Goal: Information Seeking & Learning: Understand process/instructions

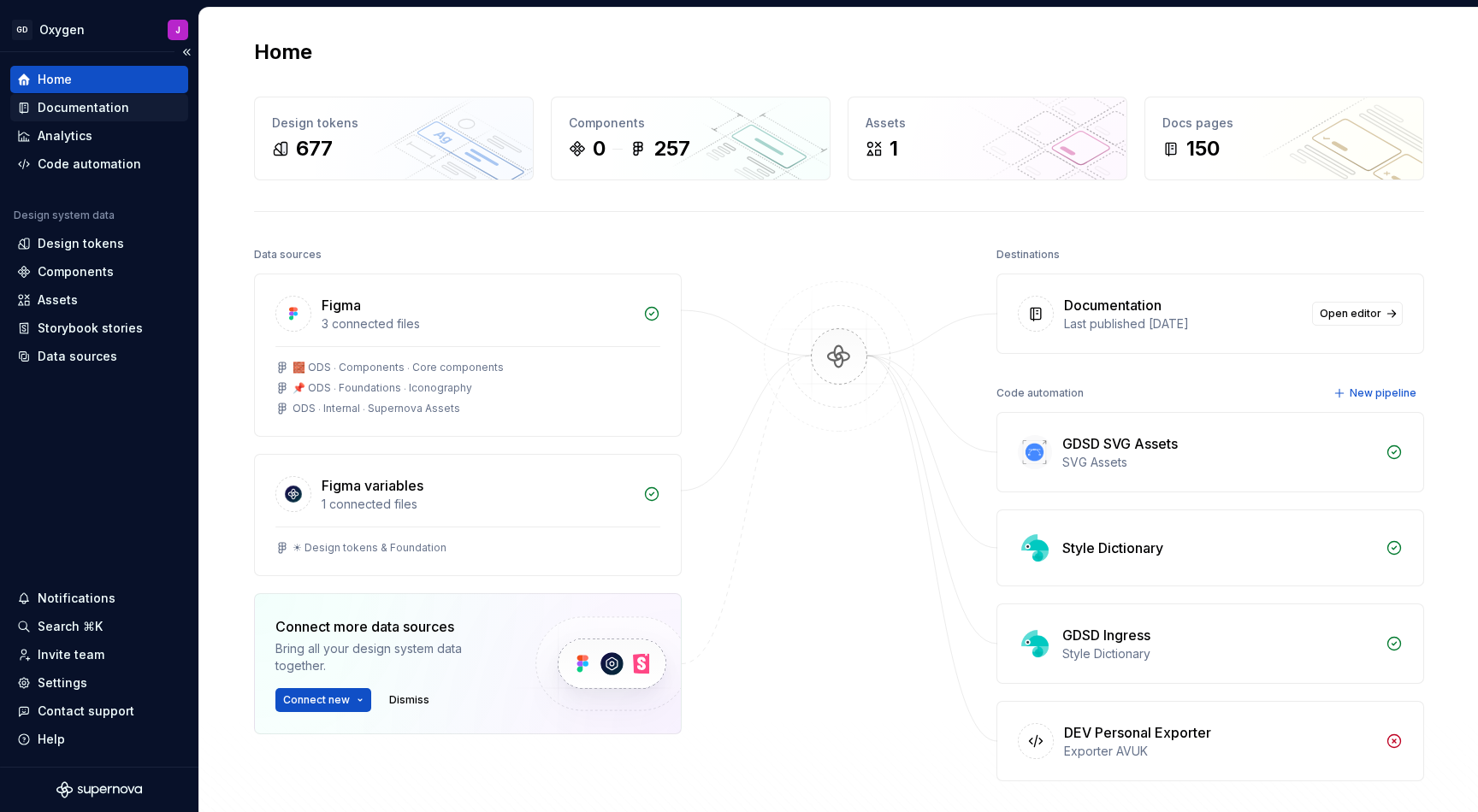
click at [95, 105] on div "Documentation" at bounding box center [84, 107] width 92 height 17
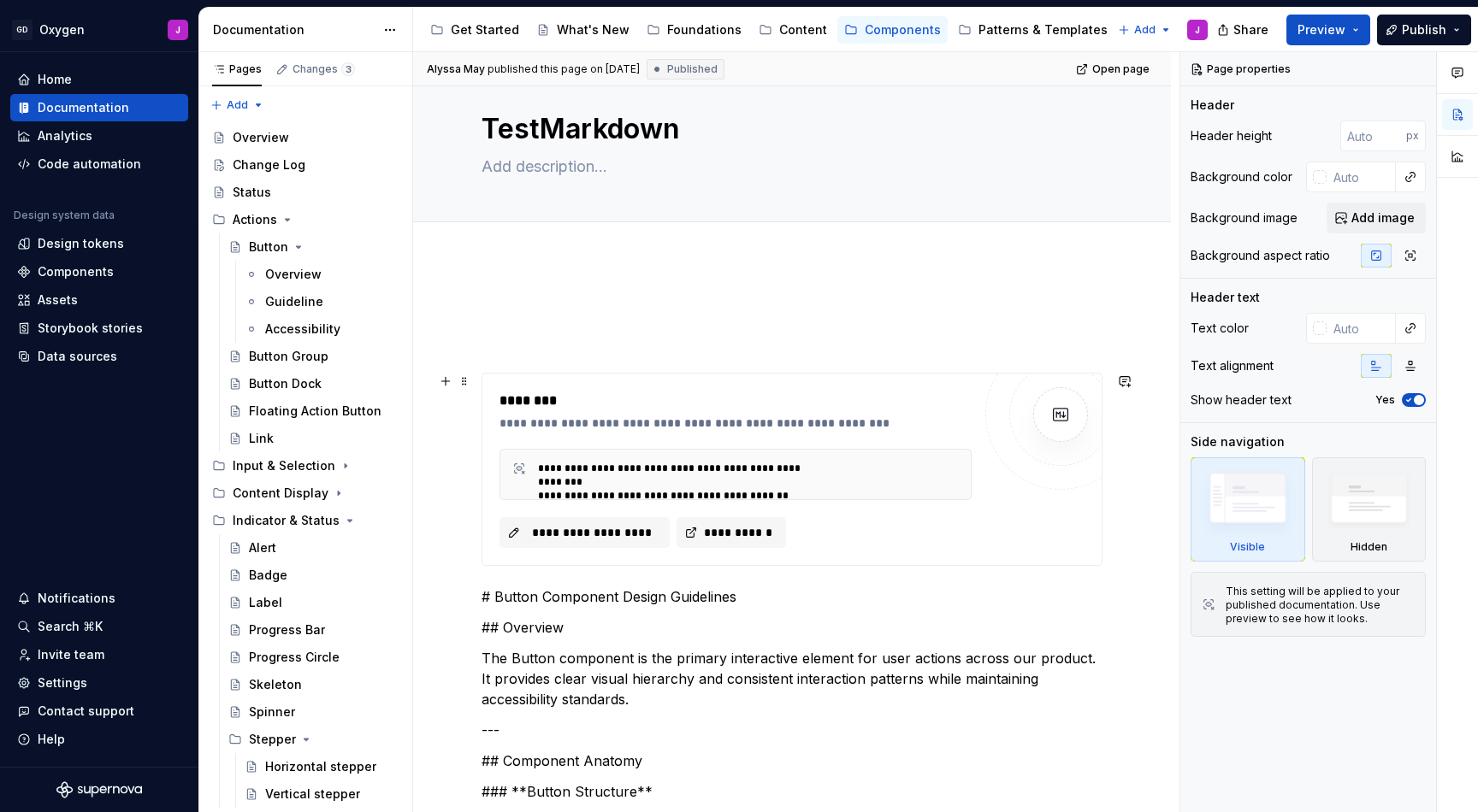
scroll to position [50, 0]
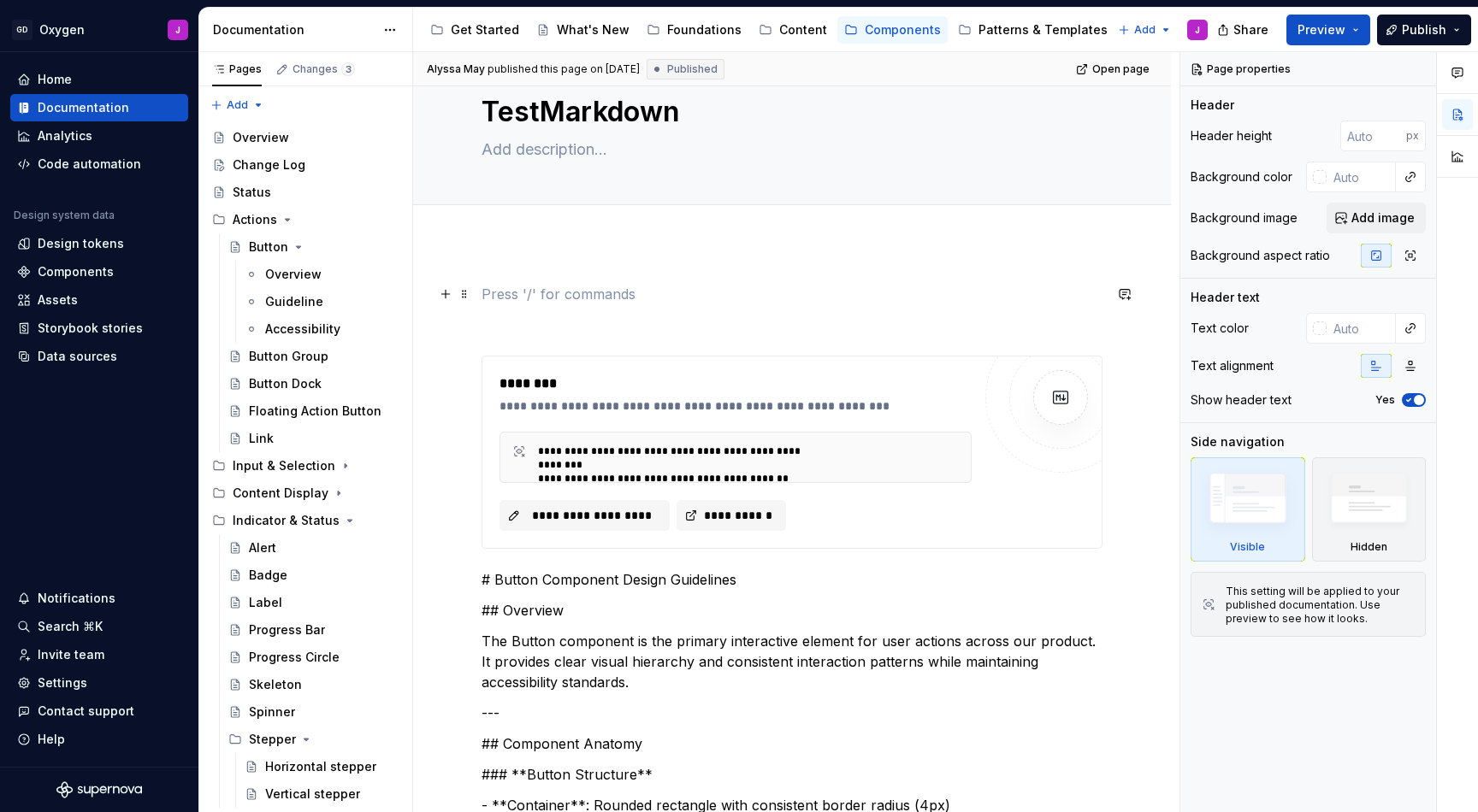
click at [648, 289] on p at bounding box center [792, 294] width 621 height 21
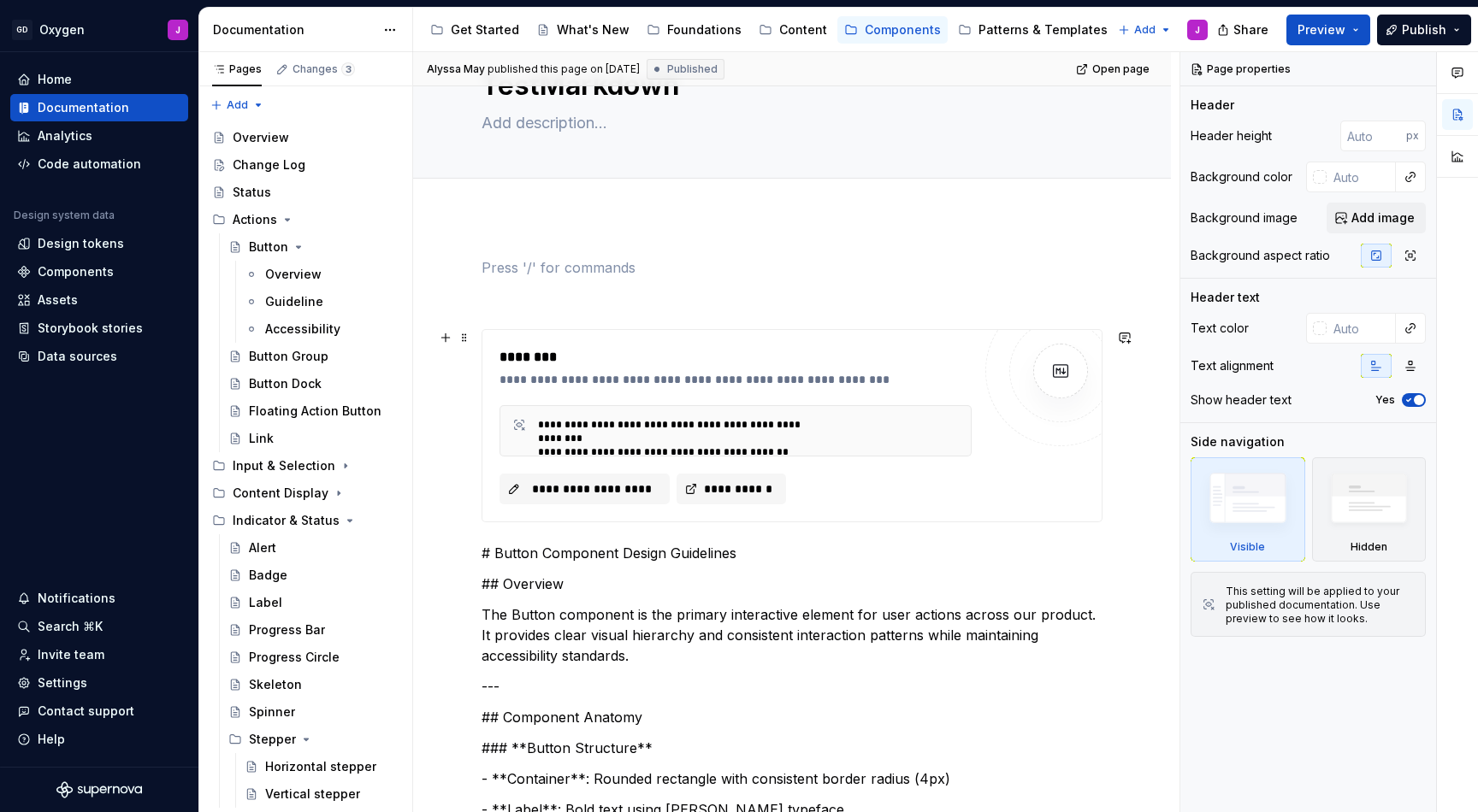
scroll to position [74, 0]
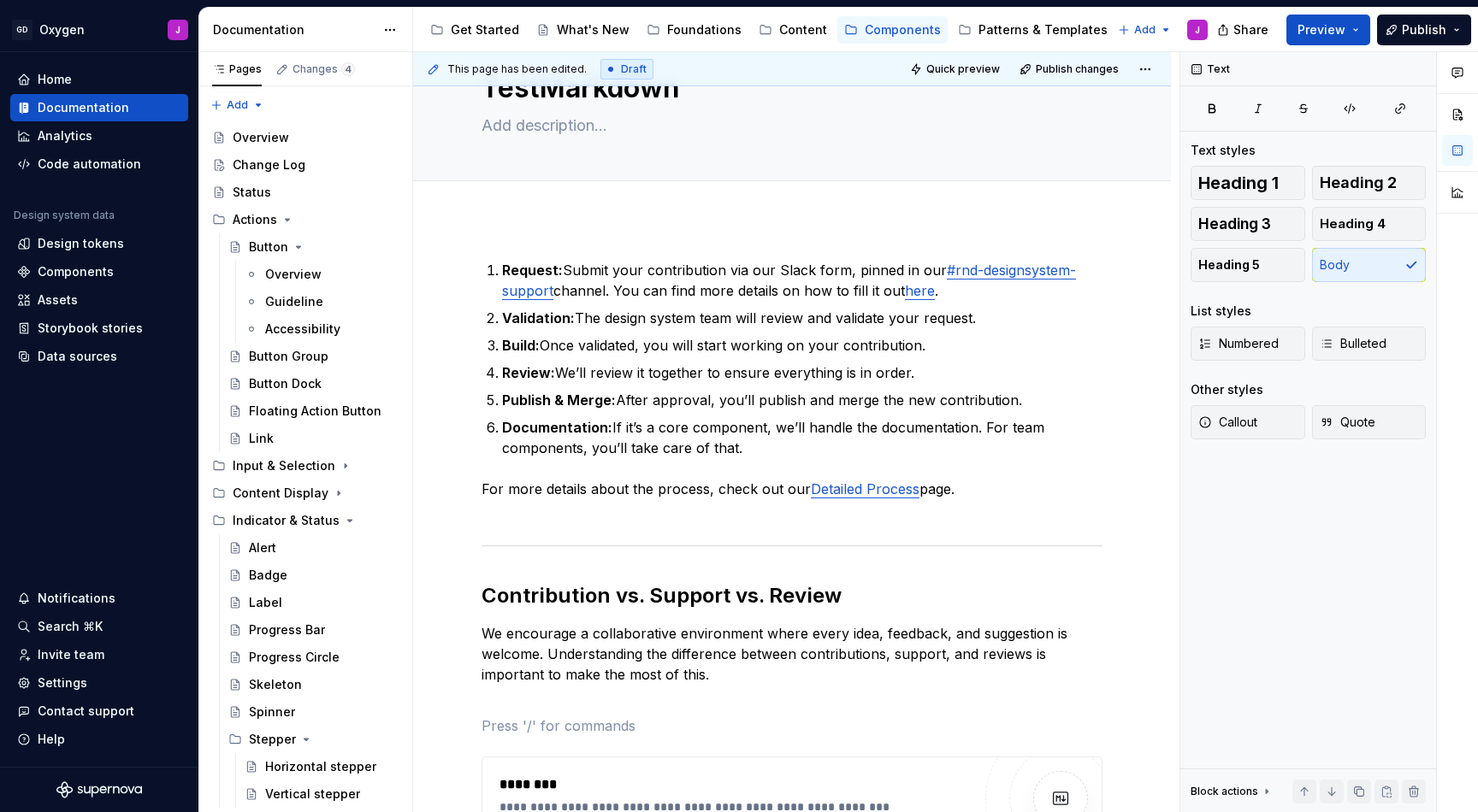
type textarea "*"
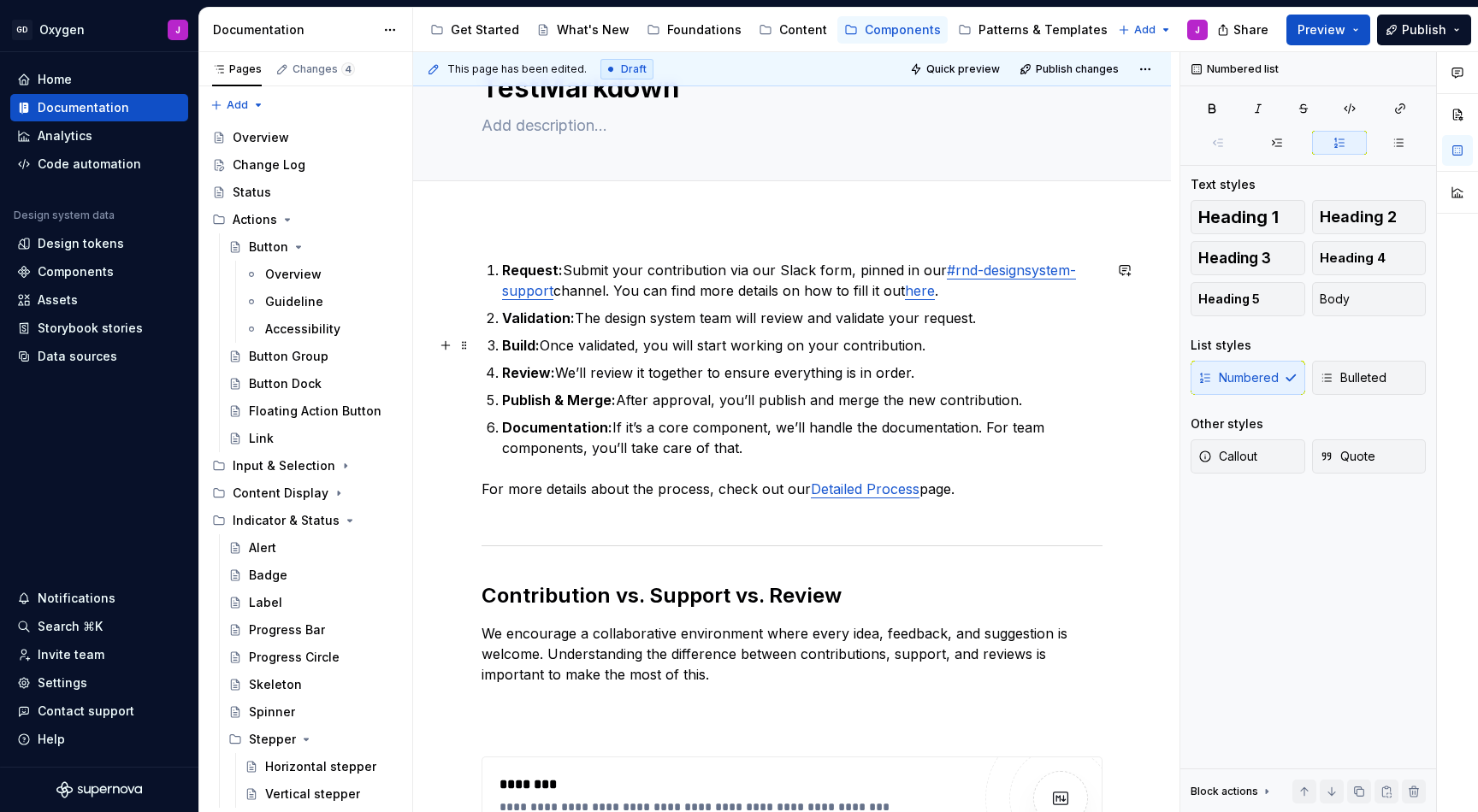
click at [569, 343] on p "Build: Once validated, you will start working on your contribution." at bounding box center [801, 345] width 600 height 21
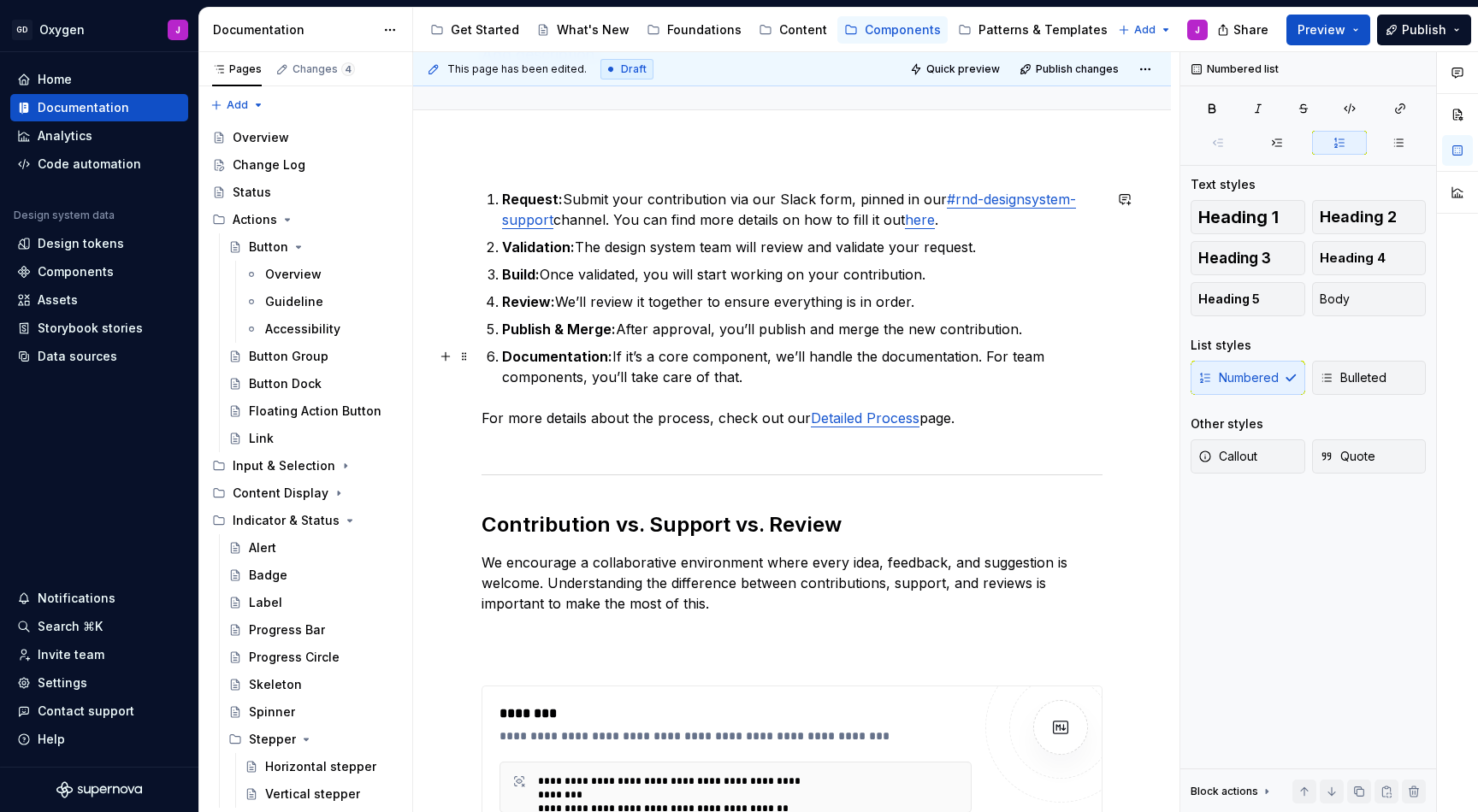
scroll to position [155, 0]
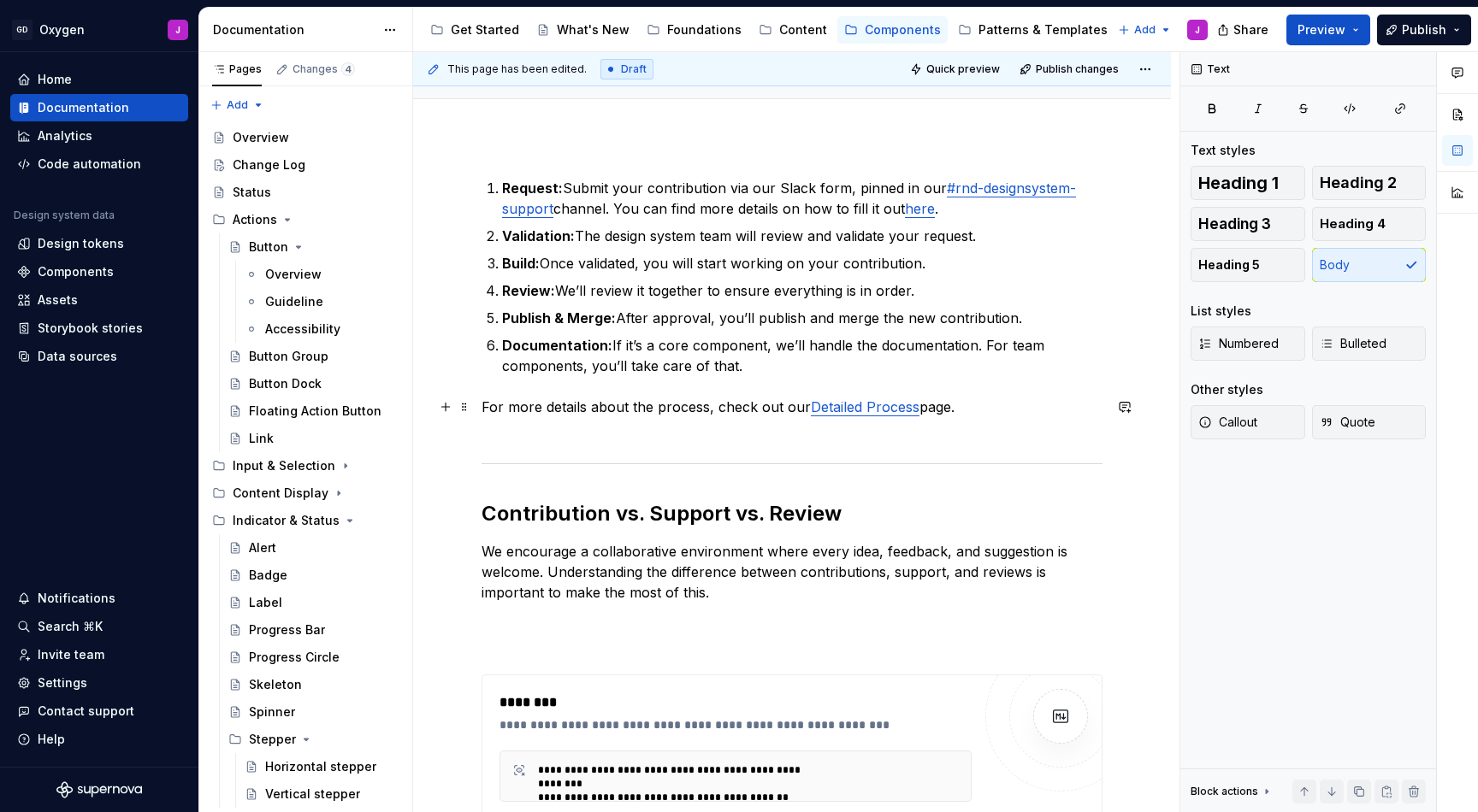
click at [715, 404] on p "For more details about the process, check out our Detailed Process page." at bounding box center [792, 417] width 621 height 41
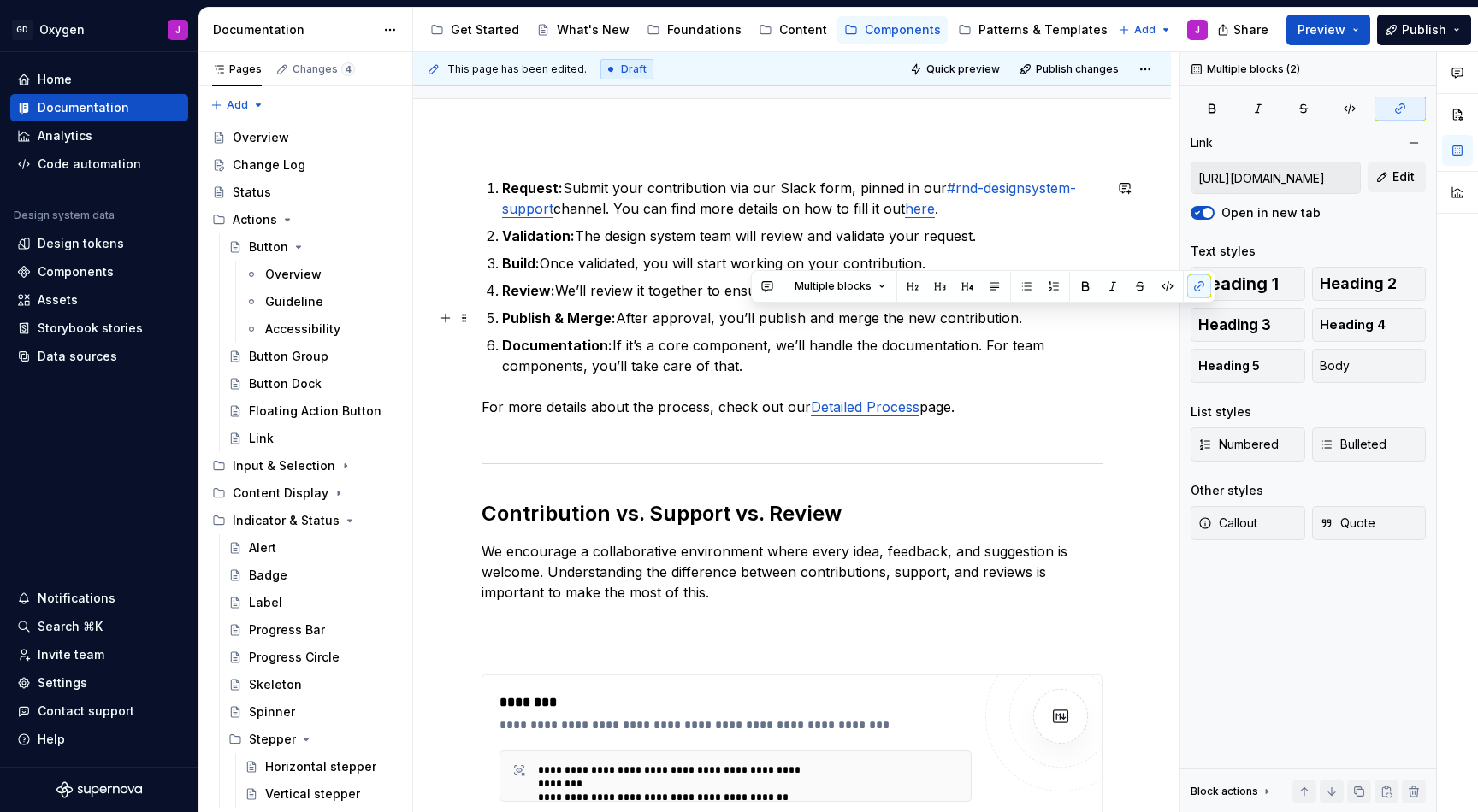
type input "[URL][DOMAIN_NAME]"
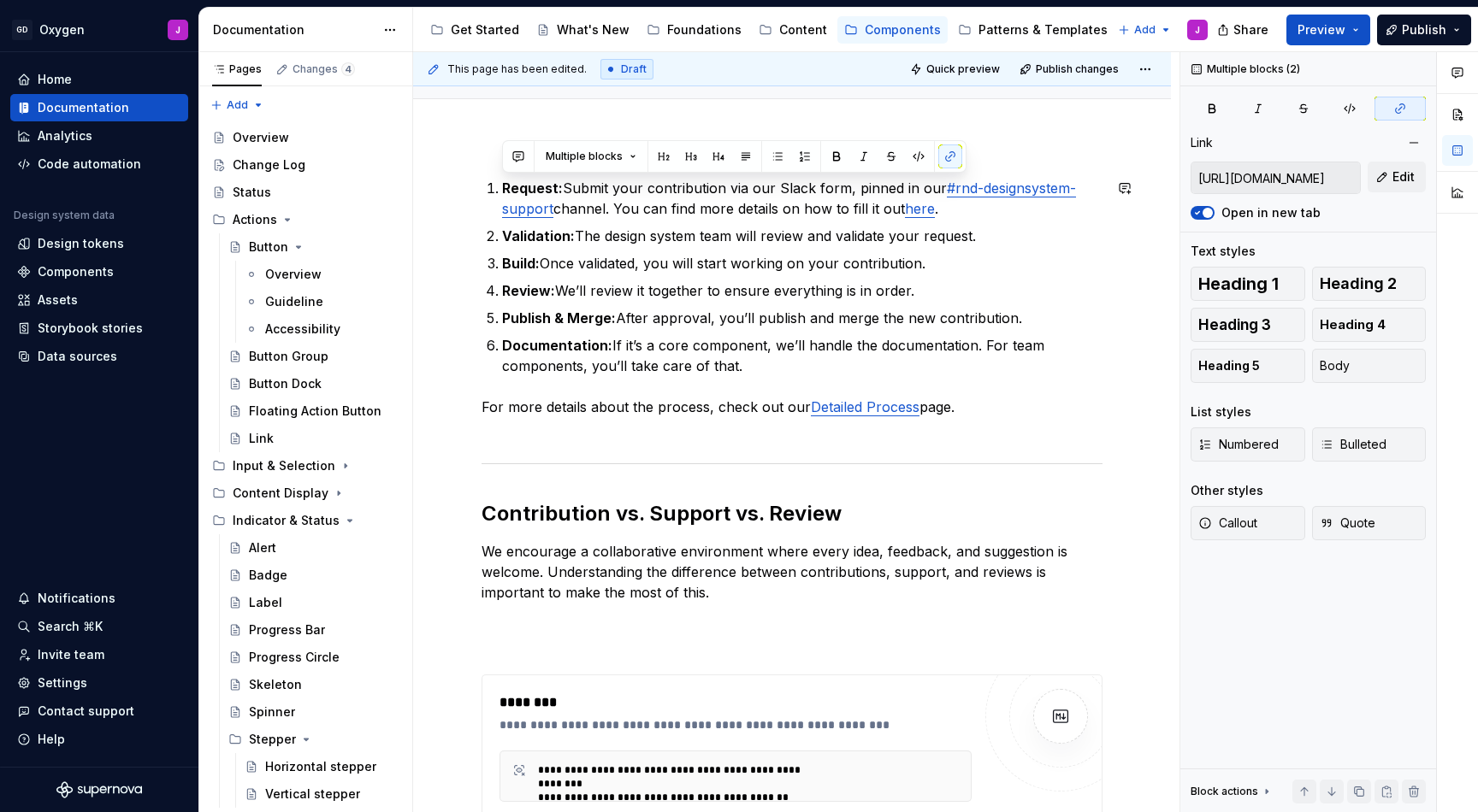
drag, startPoint x: 969, startPoint y: 415, endPoint x: 489, endPoint y: 164, distance: 541.7
click at [780, 370] on p "Documentation: If it’s a core component, we’ll handle the documentation. For te…" at bounding box center [801, 355] width 600 height 41
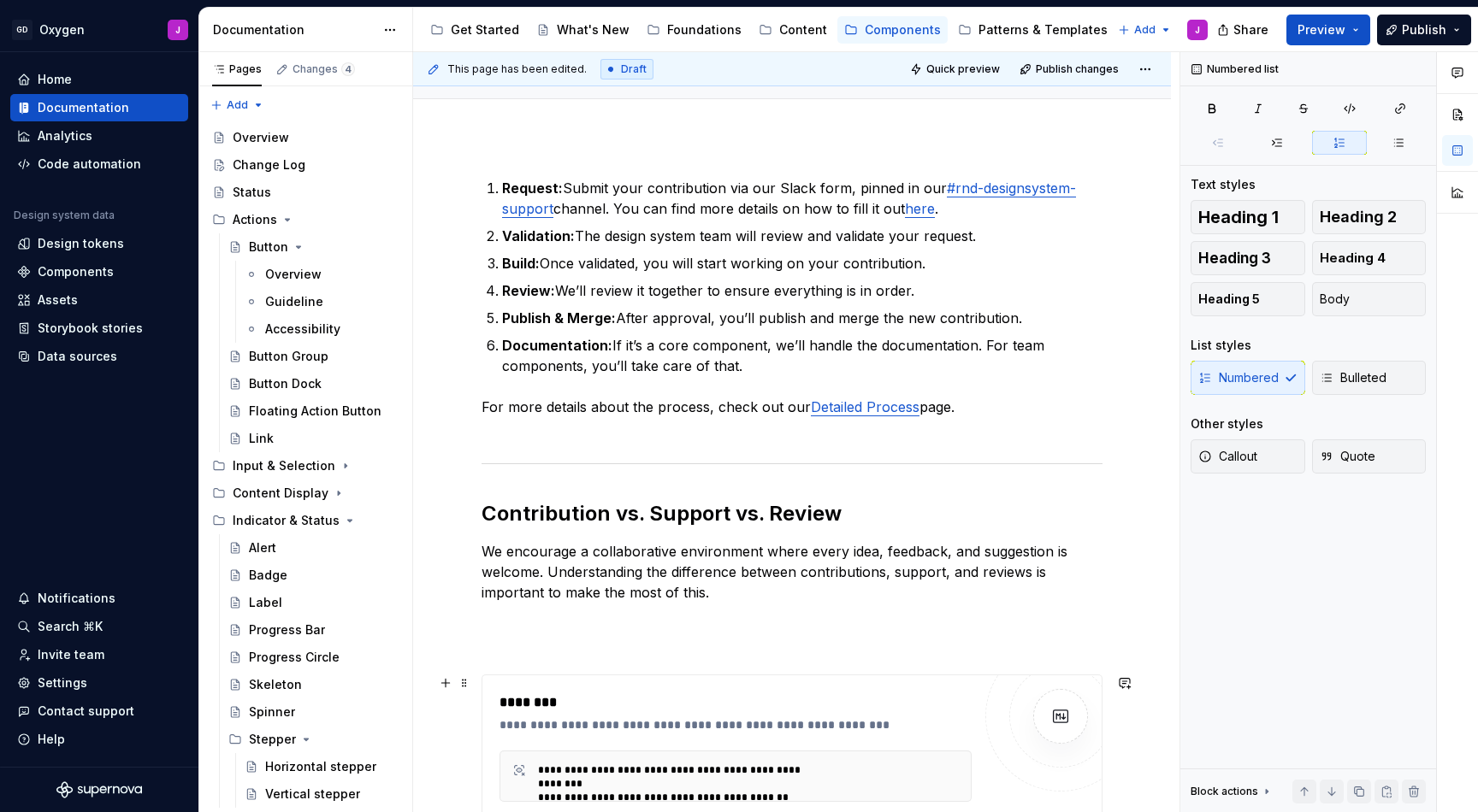
drag, startPoint x: 501, startPoint y: 693, endPoint x: 915, endPoint y: 443, distance: 483.6
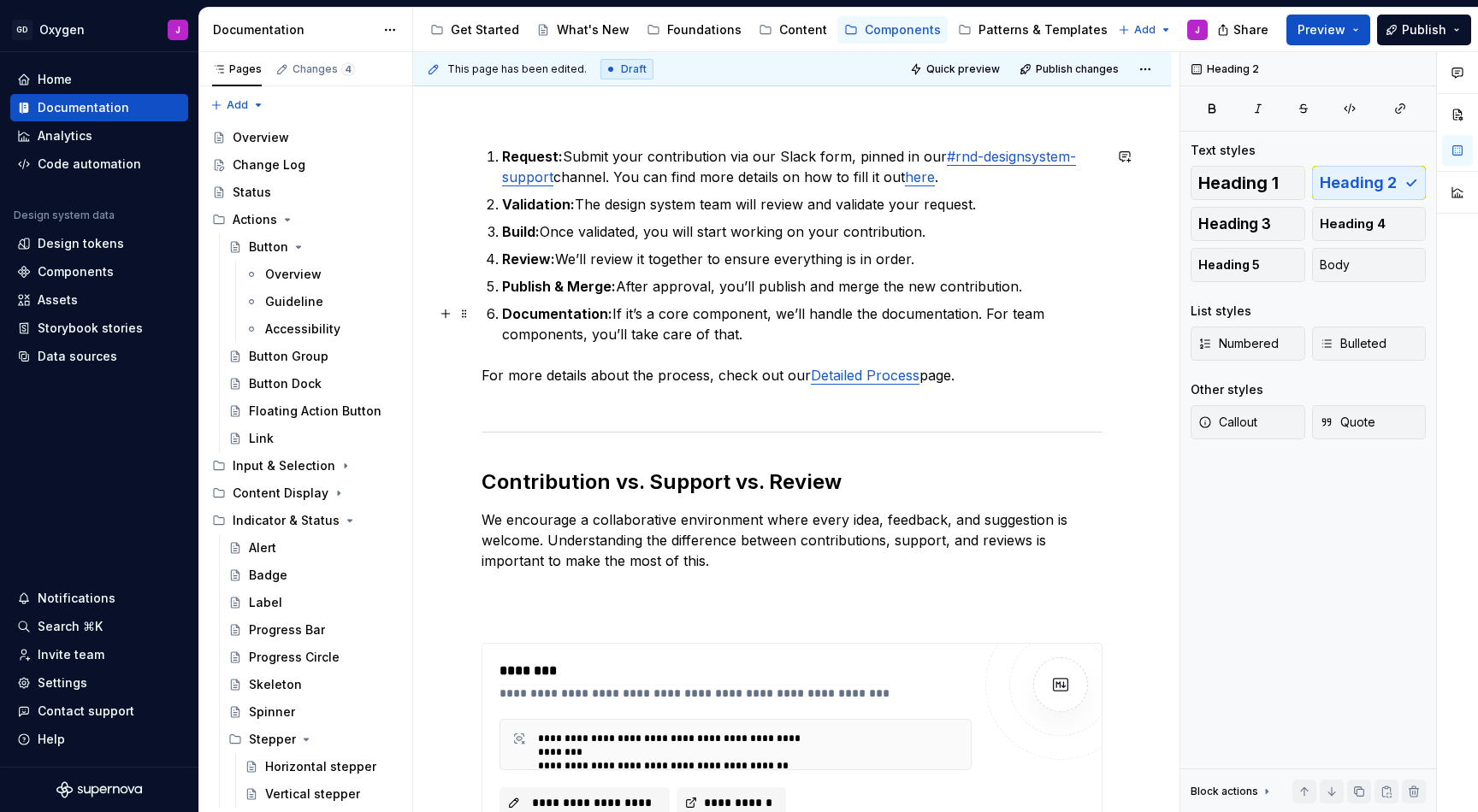
scroll to position [204, 0]
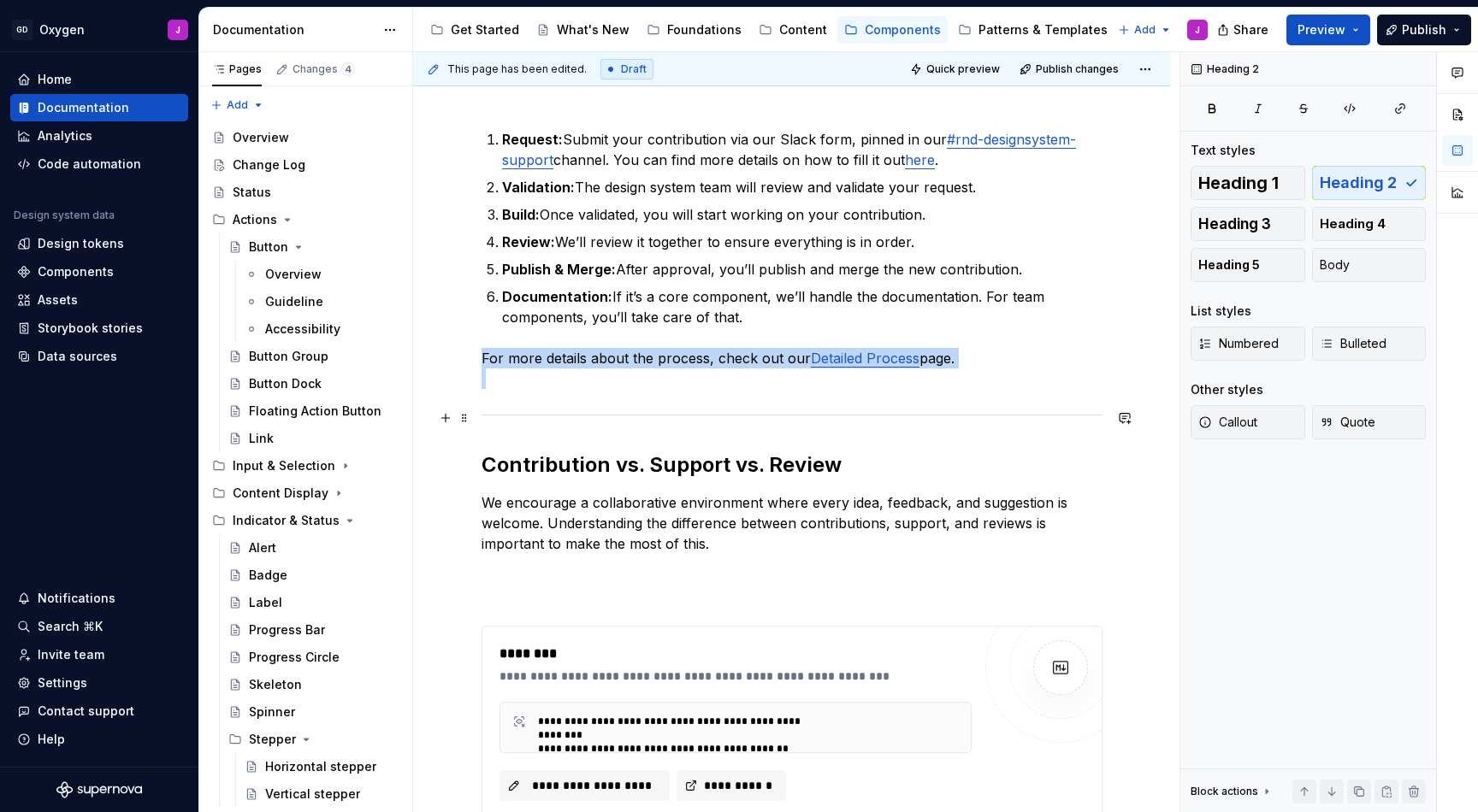
click at [512, 416] on div at bounding box center [792, 415] width 621 height 11
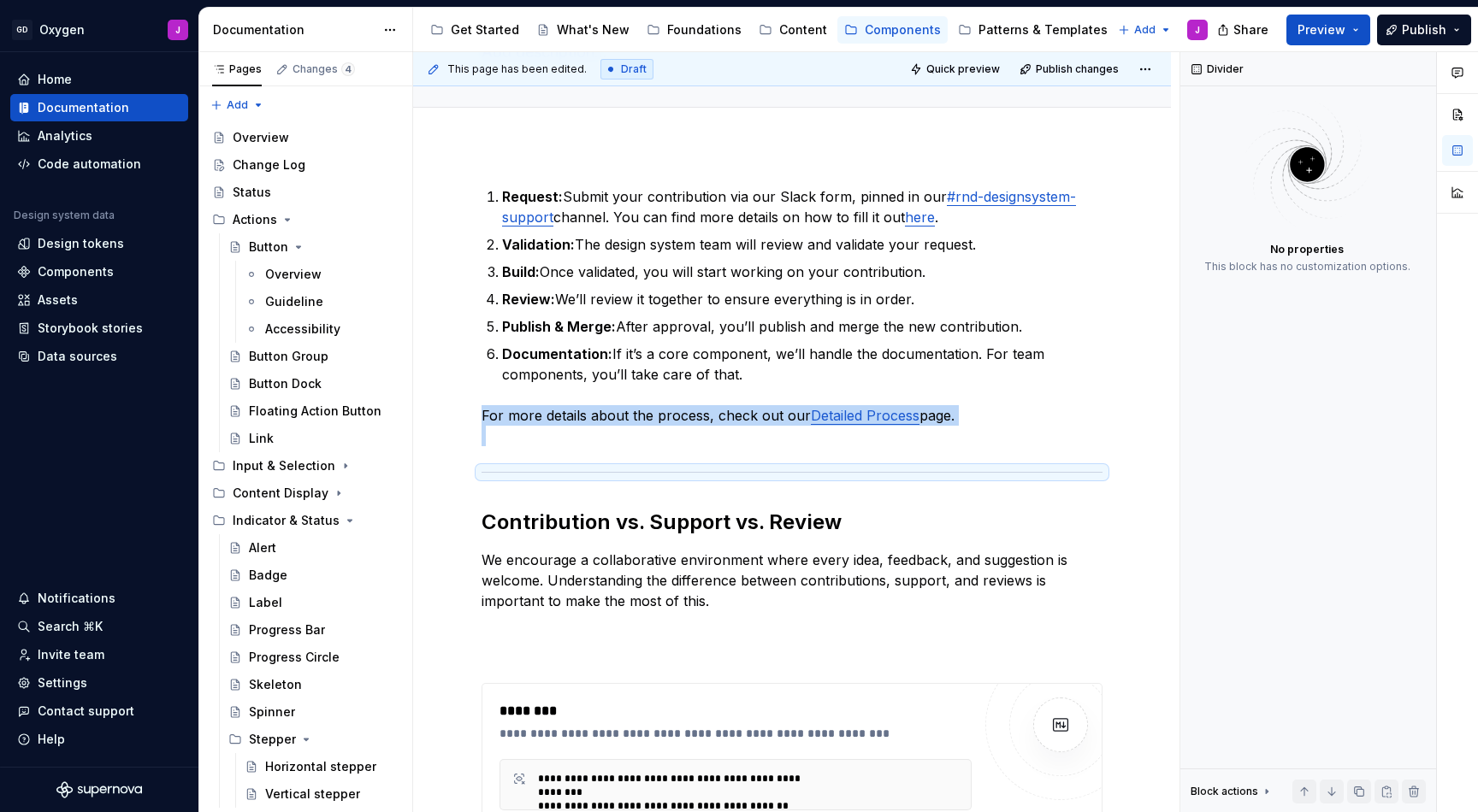
scroll to position [145, 0]
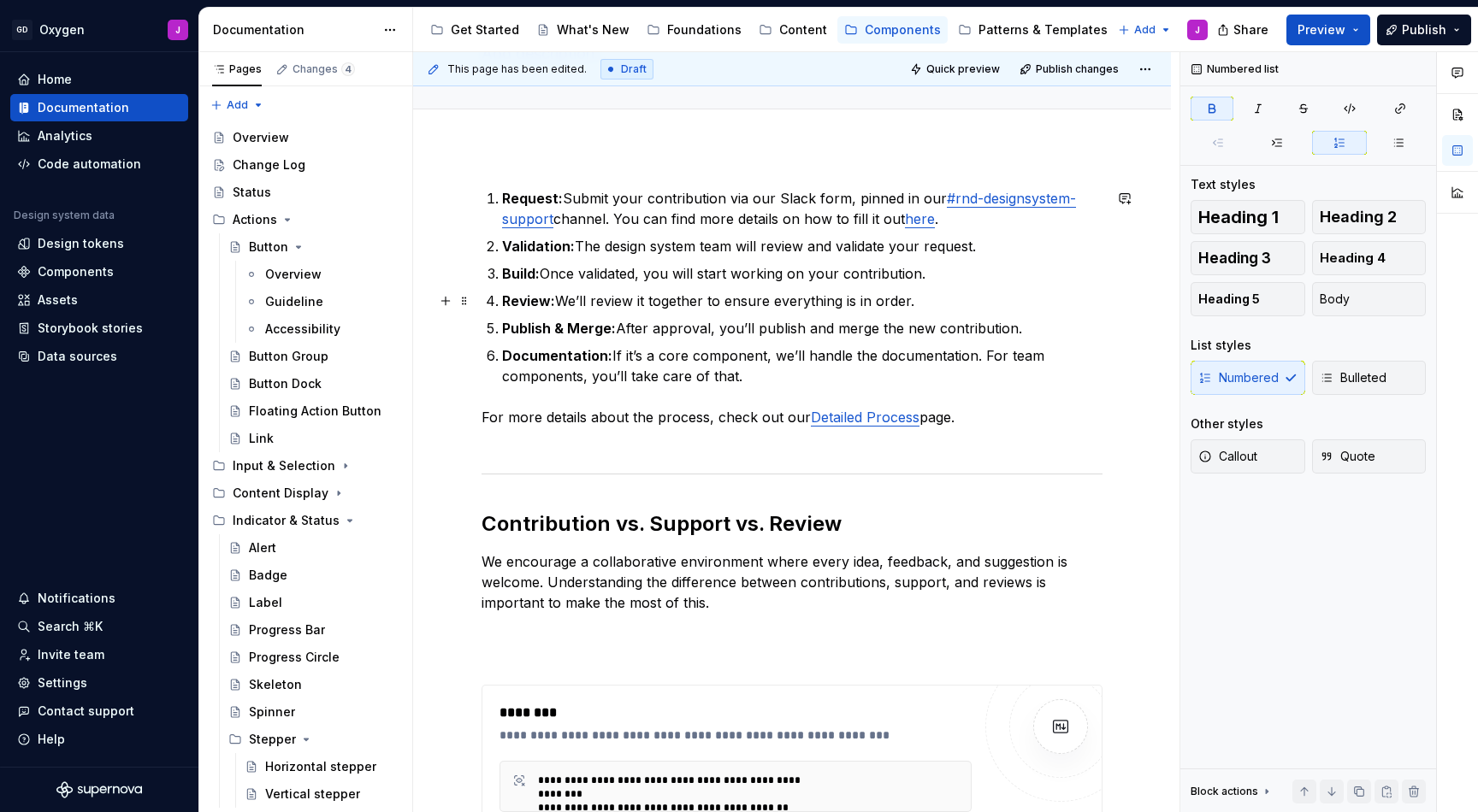
click at [523, 307] on strong "Review:" at bounding box center [528, 301] width 53 height 17
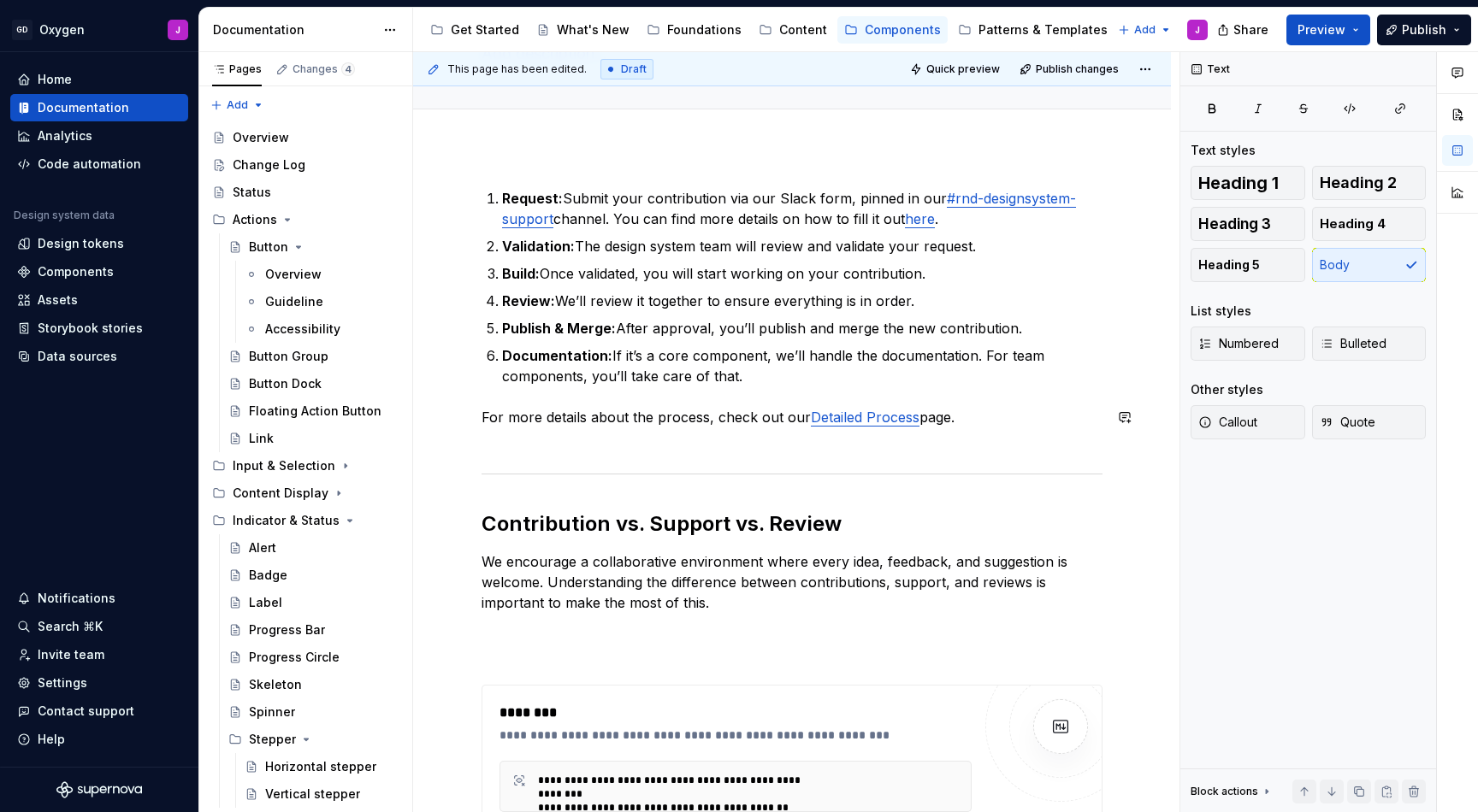
click at [505, 475] on div at bounding box center [792, 474] width 621 height 11
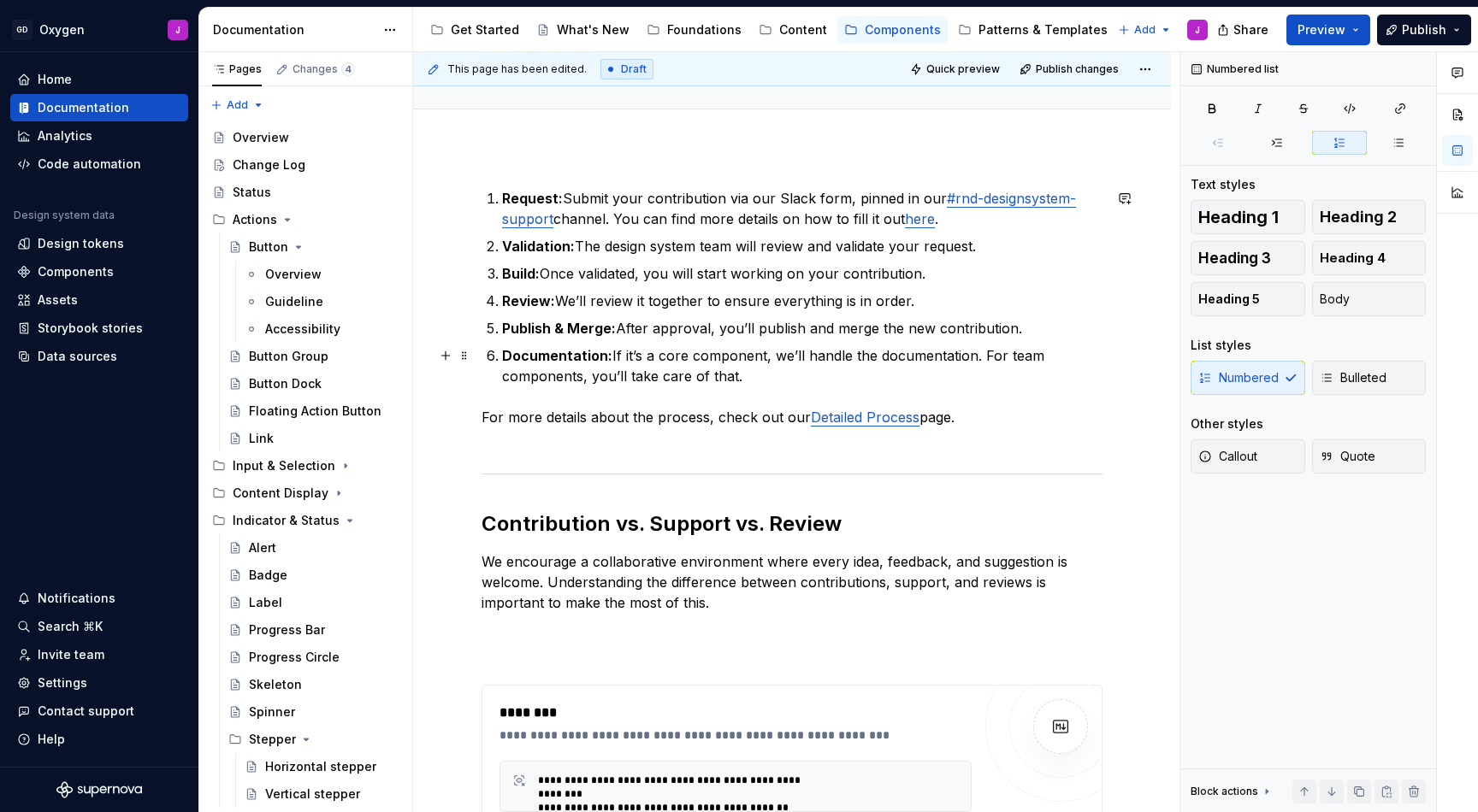
click at [528, 365] on p "Documentation: If it’s a core component, we’ll handle the documentation. For te…" at bounding box center [801, 365] width 600 height 41
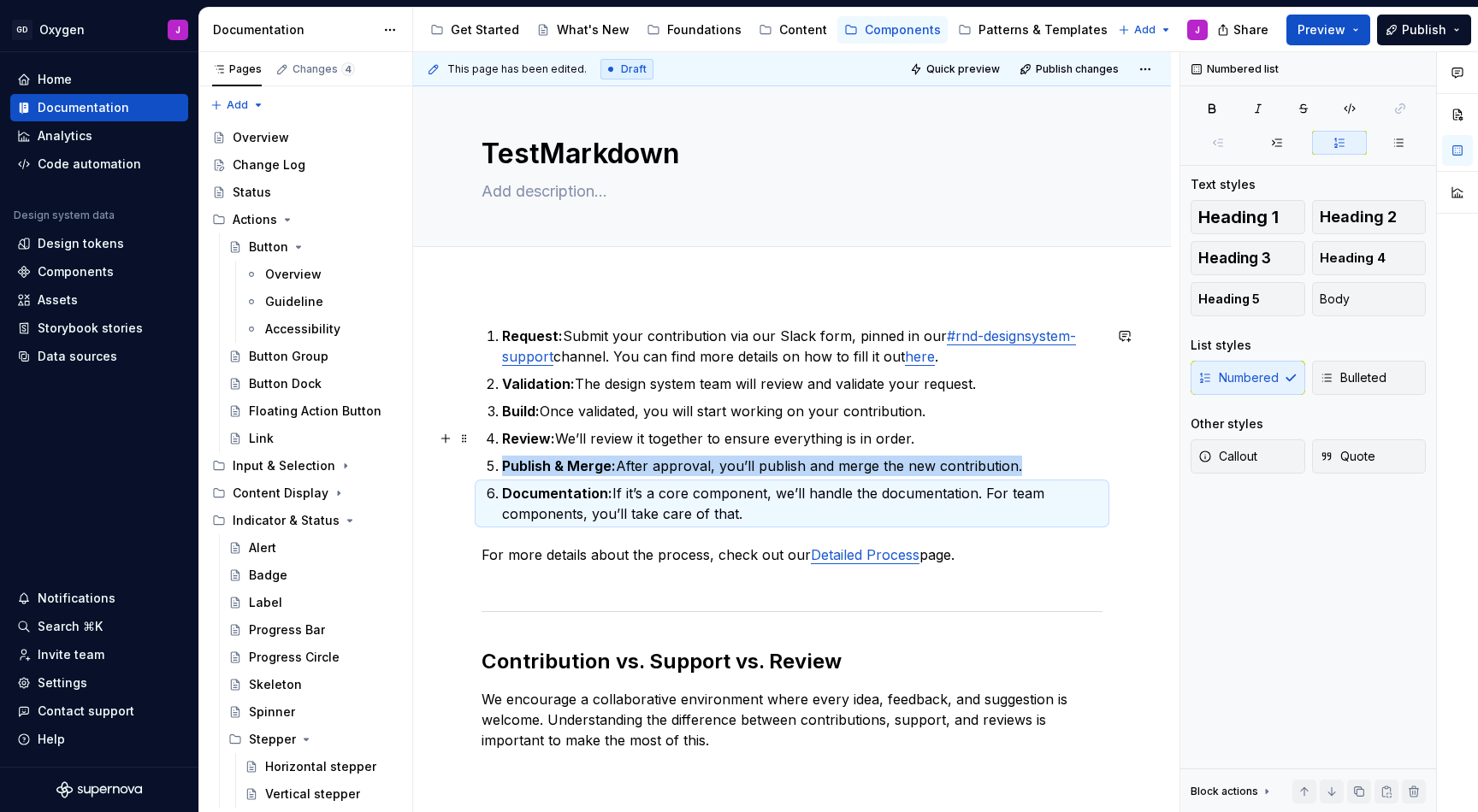
scroll to position [67, 0]
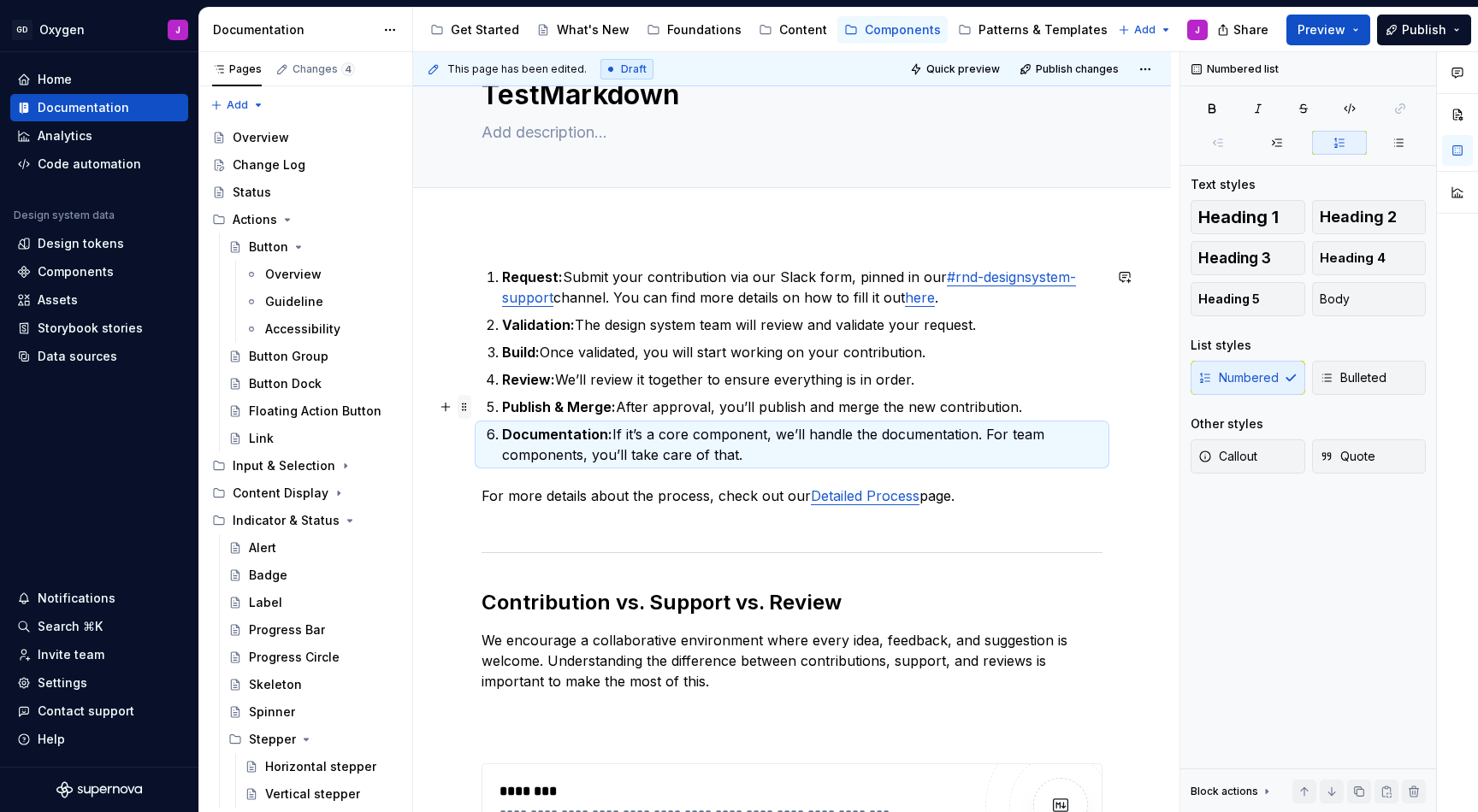
click at [464, 411] on span at bounding box center [465, 407] width 14 height 24
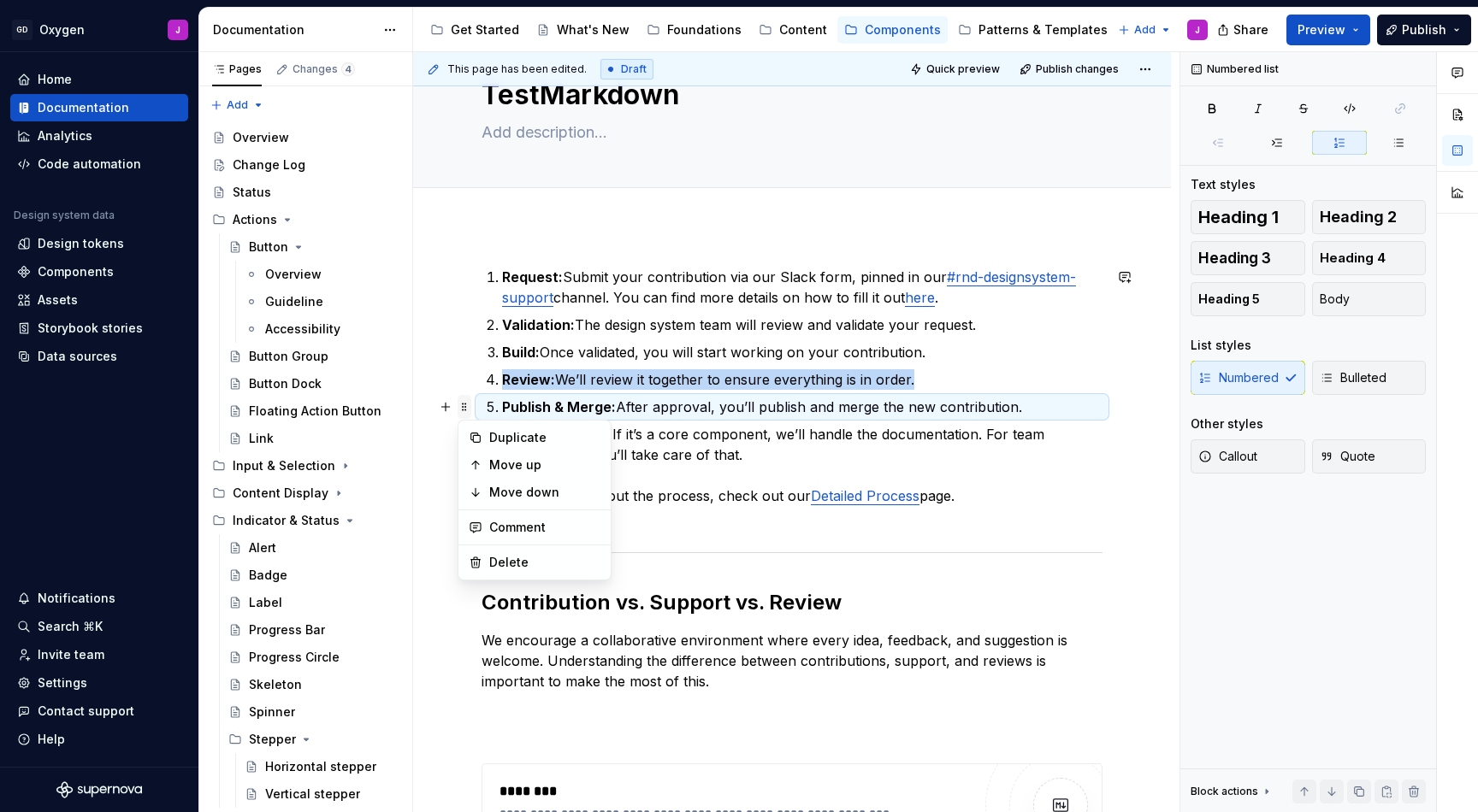
click at [464, 411] on span at bounding box center [465, 407] width 14 height 24
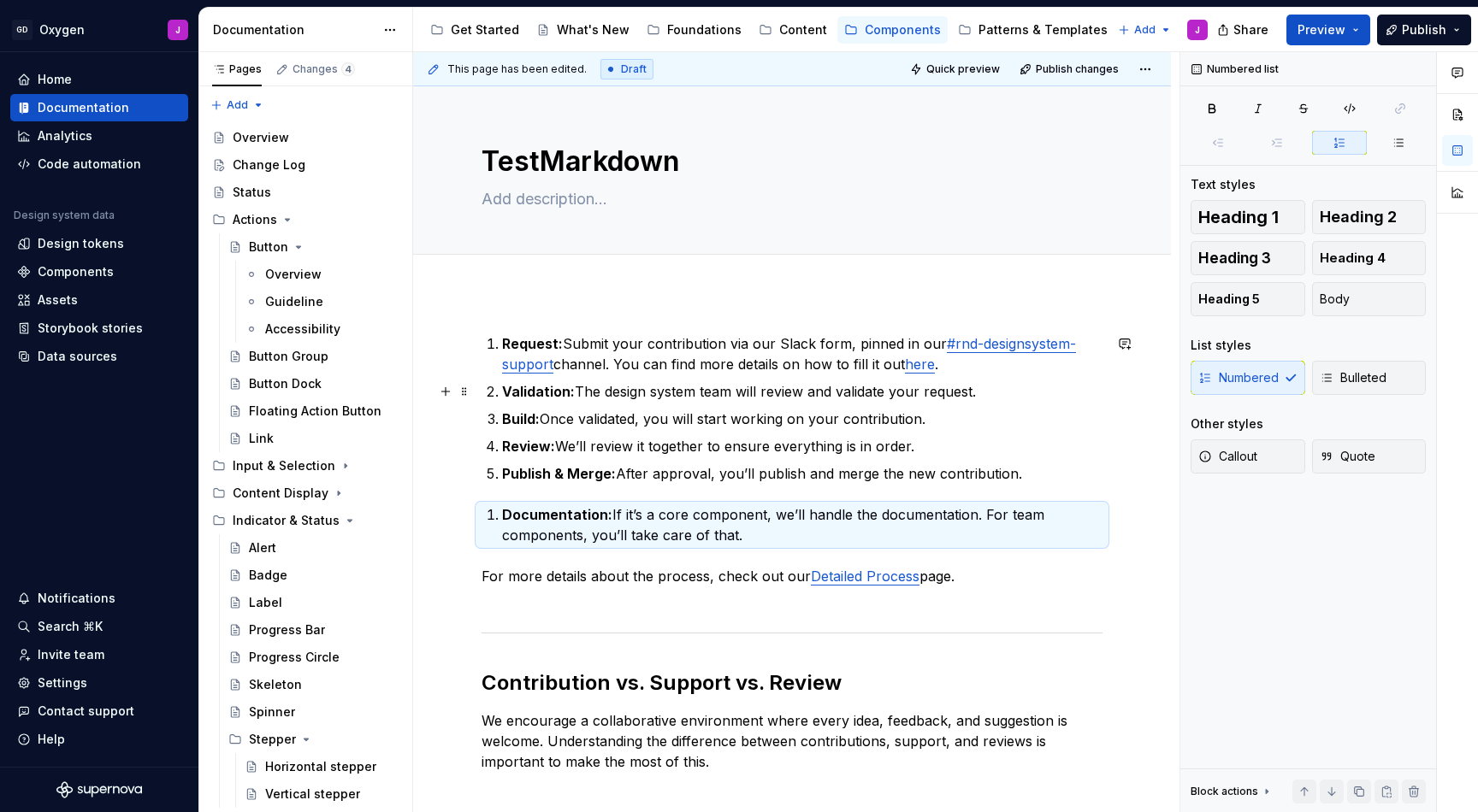
scroll to position [0, 0]
click at [70, 684] on div "Settings" at bounding box center [63, 683] width 50 height 17
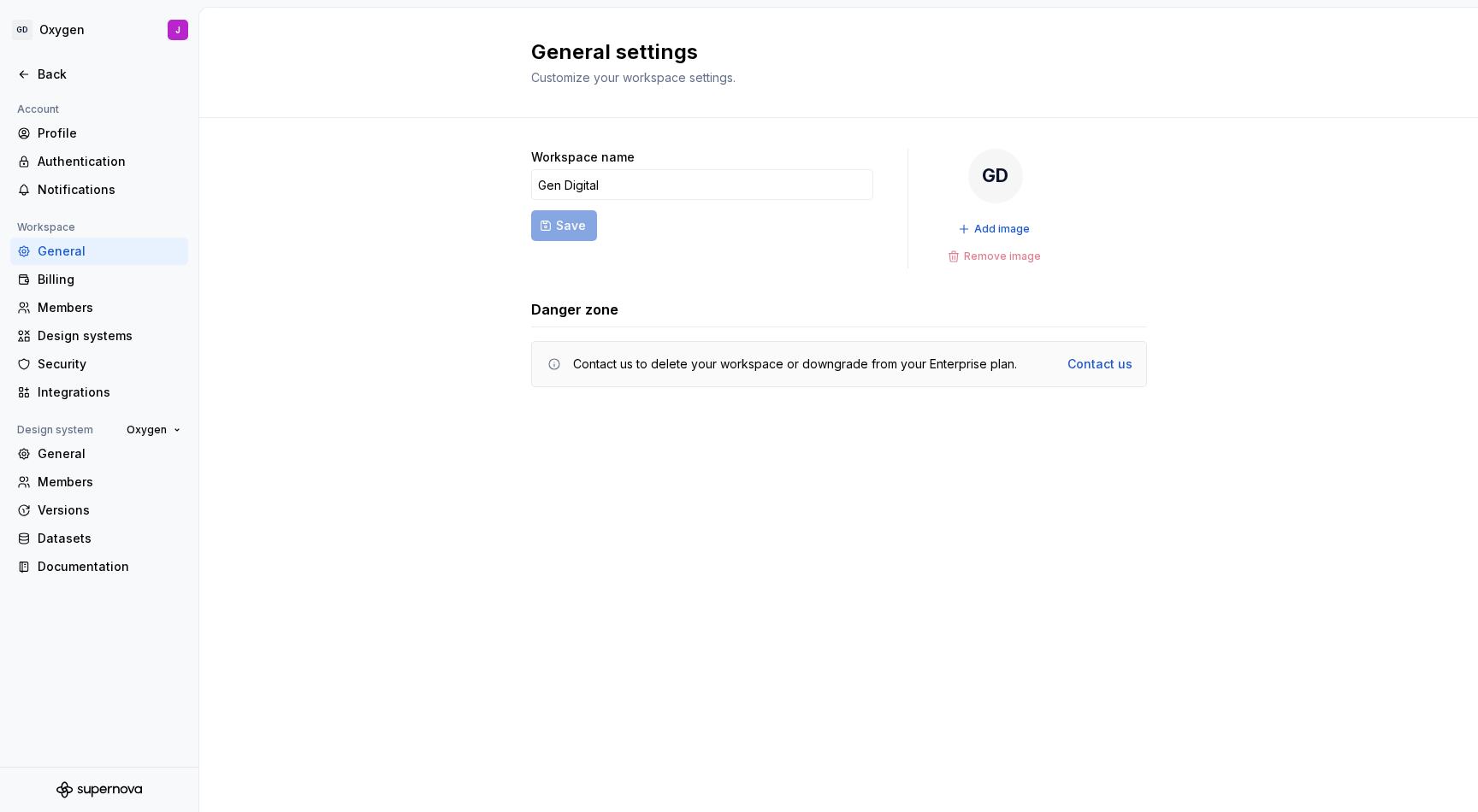
click at [71, 386] on div "Integrations" at bounding box center [109, 392] width 143 height 17
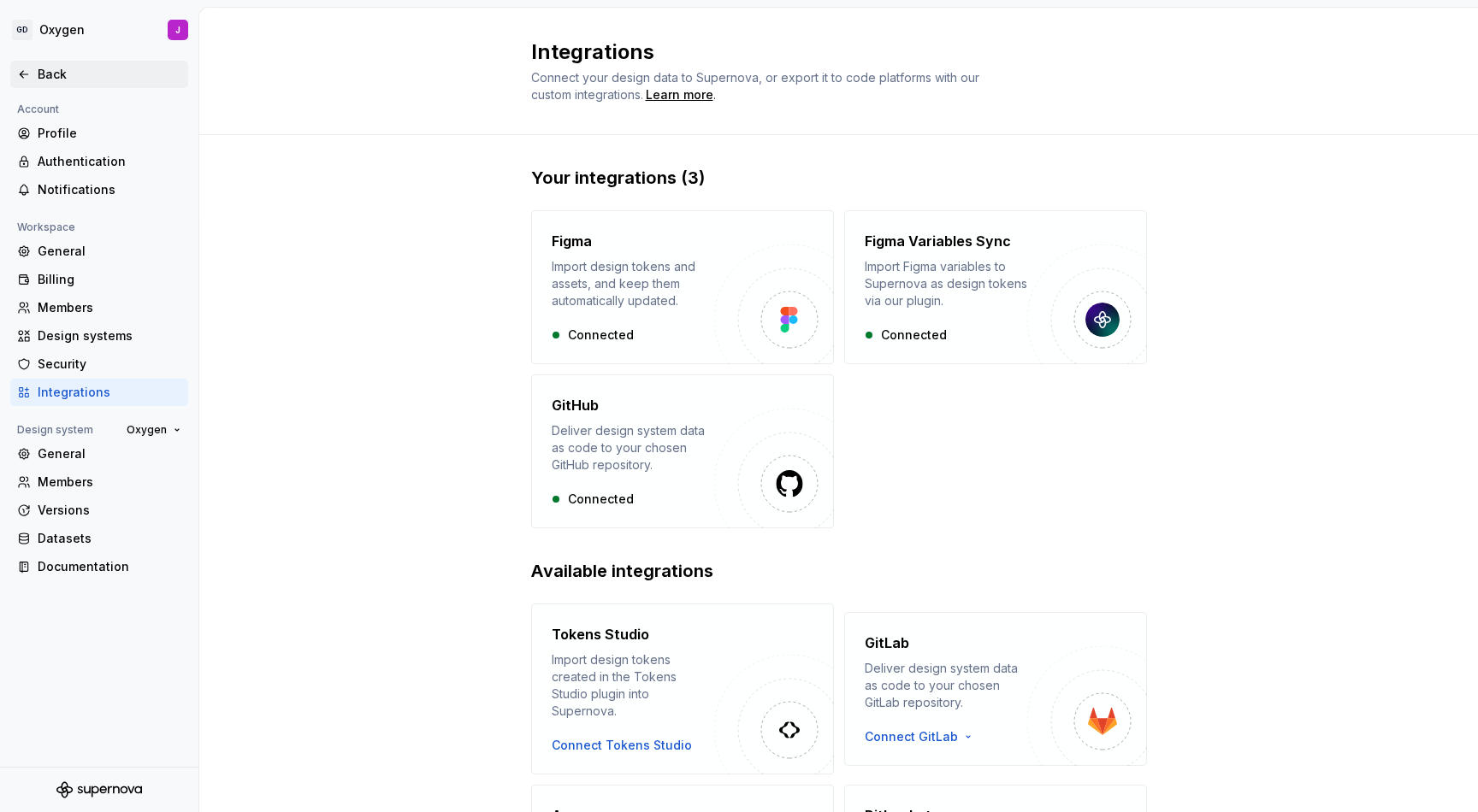
click at [41, 67] on div "Back" at bounding box center [109, 74] width 143 height 17
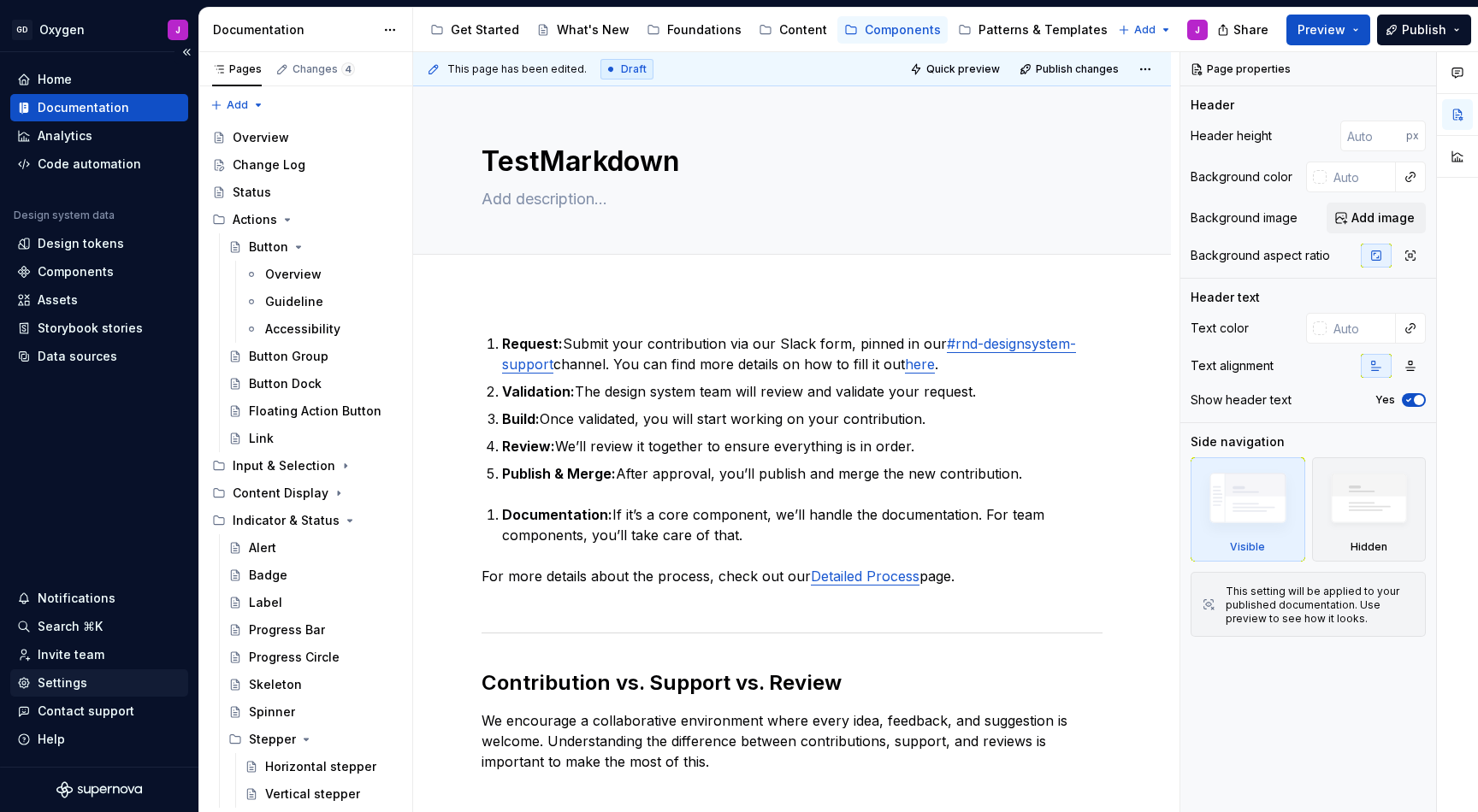
click at [61, 680] on div "Settings" at bounding box center [63, 683] width 50 height 17
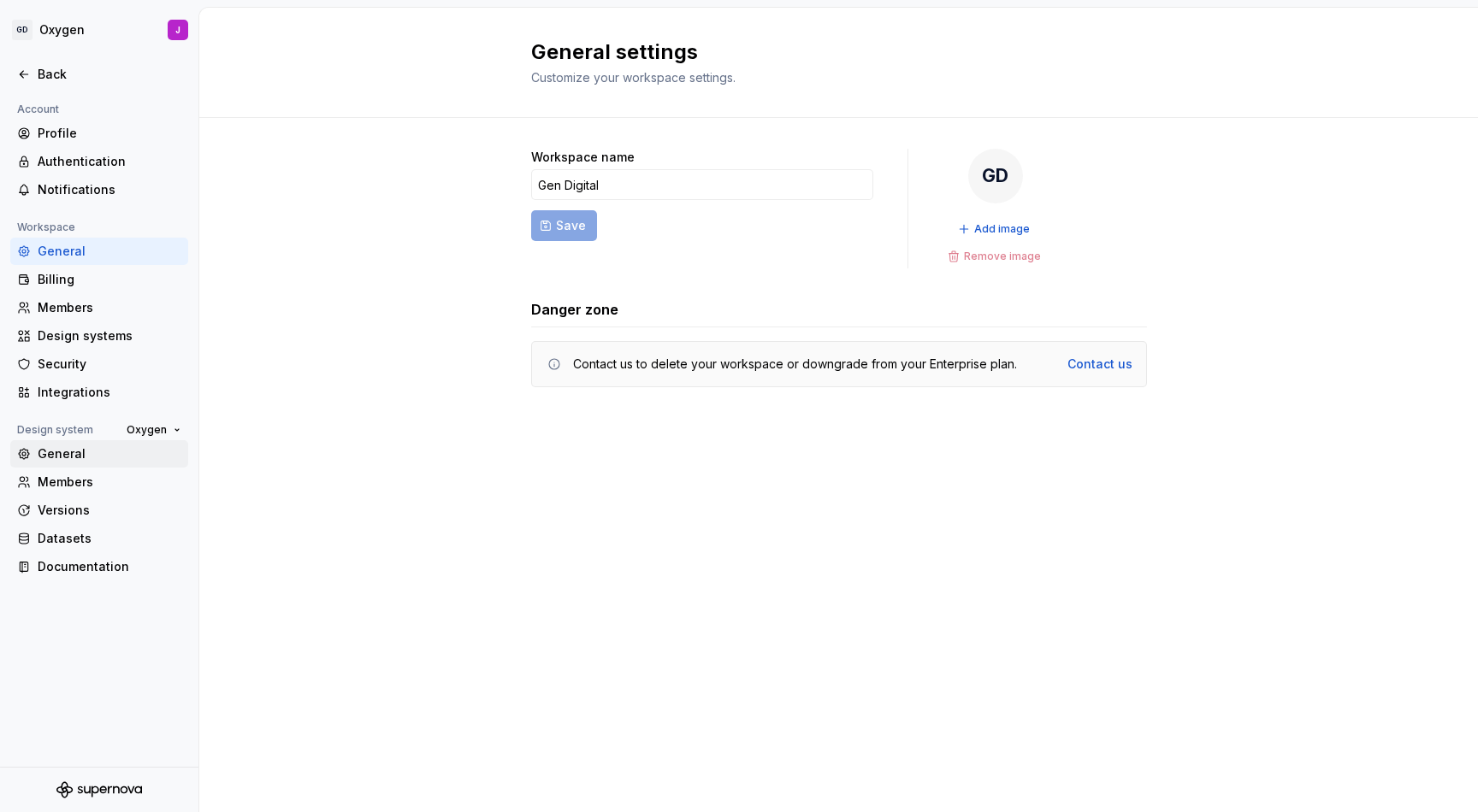
click at [72, 455] on div "General" at bounding box center [109, 454] width 143 height 17
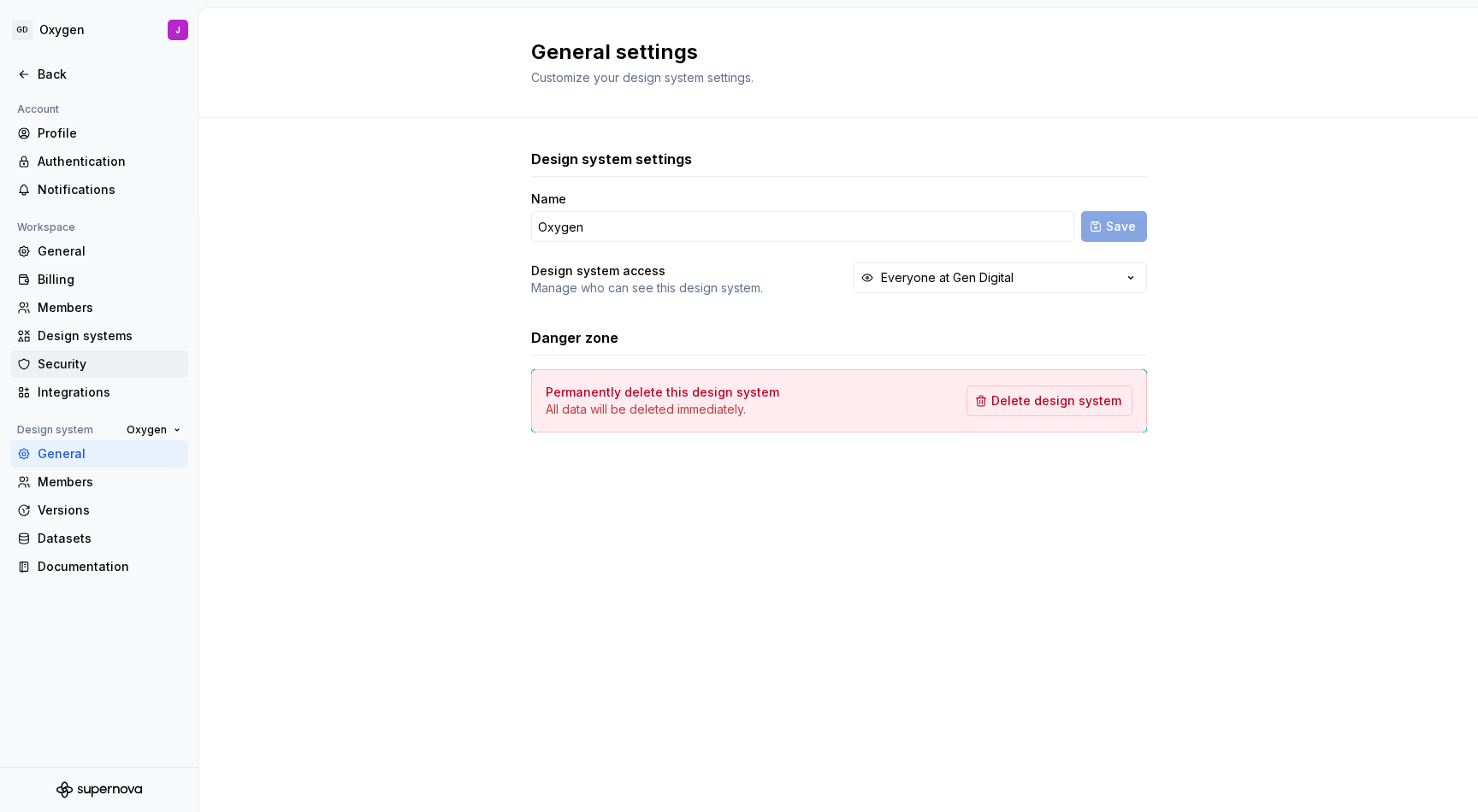
click at [58, 365] on div "Security" at bounding box center [109, 363] width 143 height 17
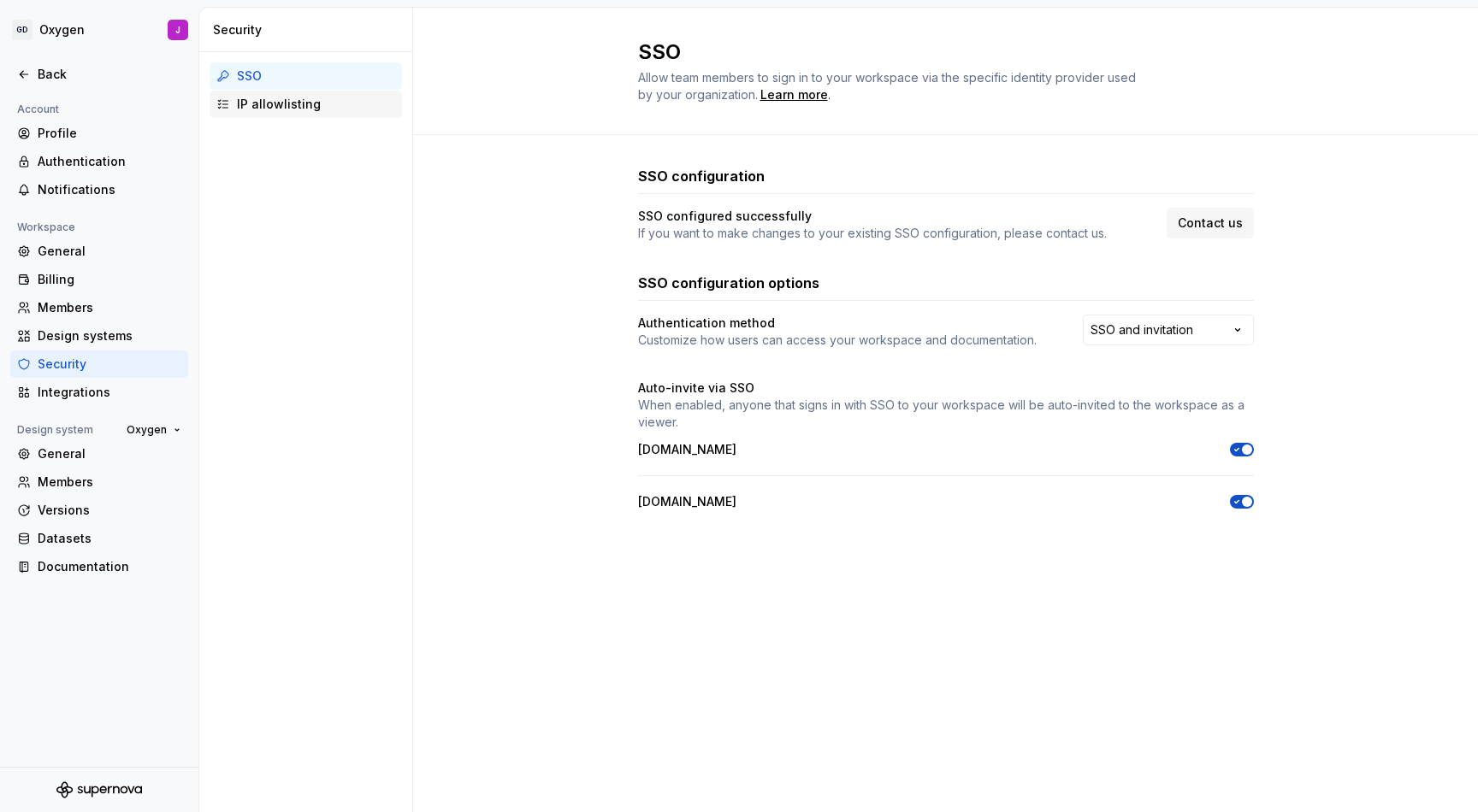
click at [269, 103] on div "IP allowlisting" at bounding box center [316, 103] width 158 height 17
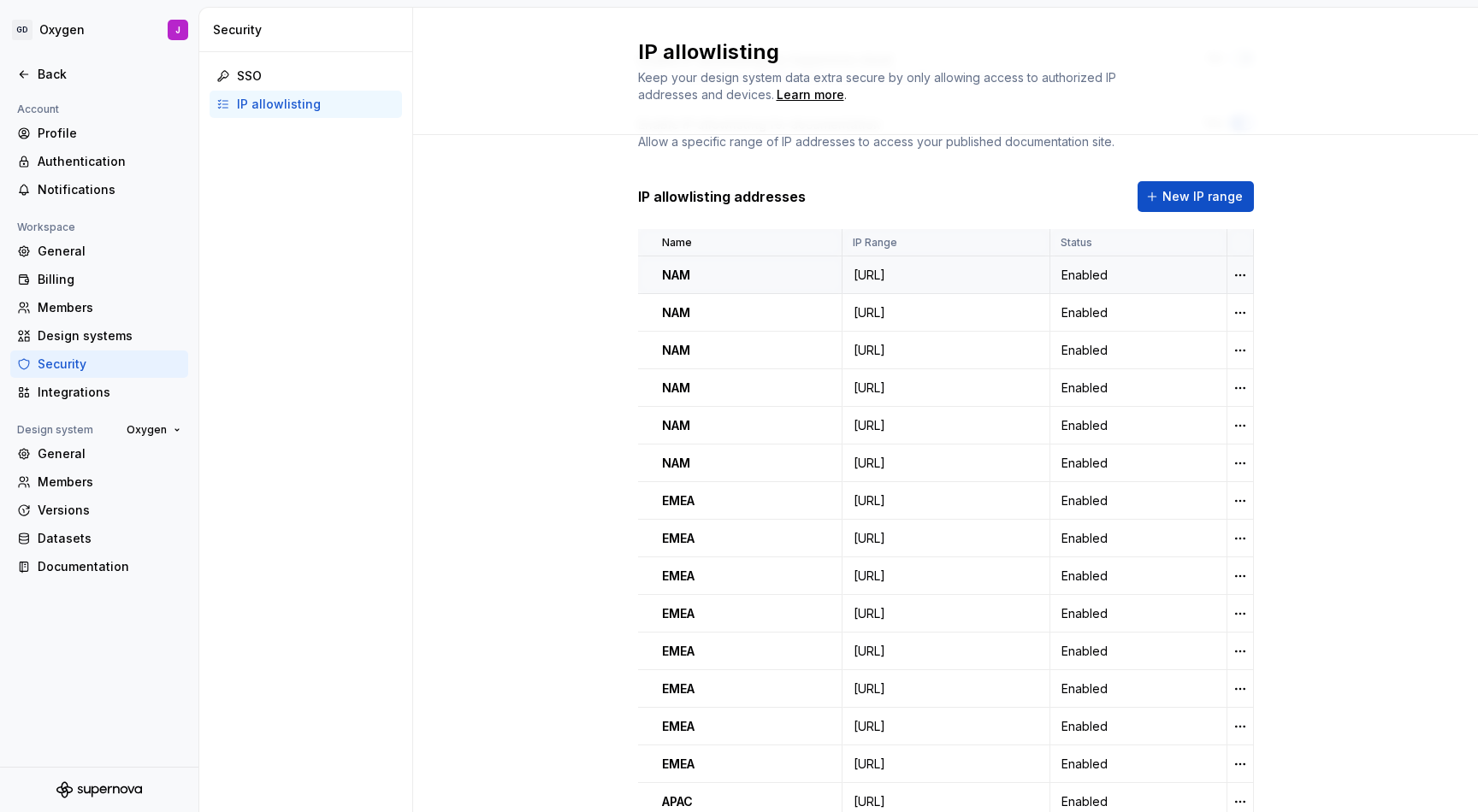
scroll to position [108, 0]
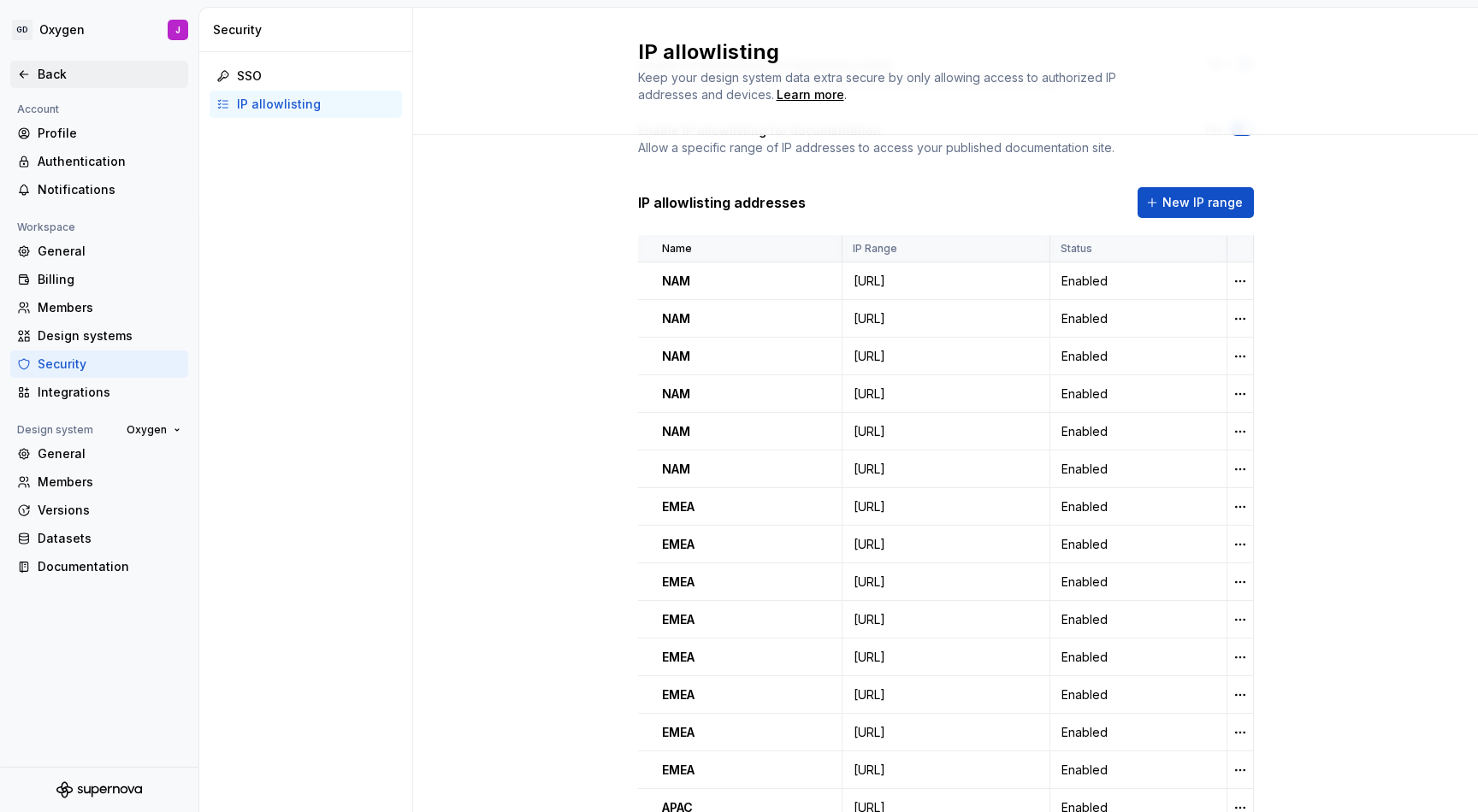
click at [35, 79] on div "Back" at bounding box center [99, 74] width 164 height 17
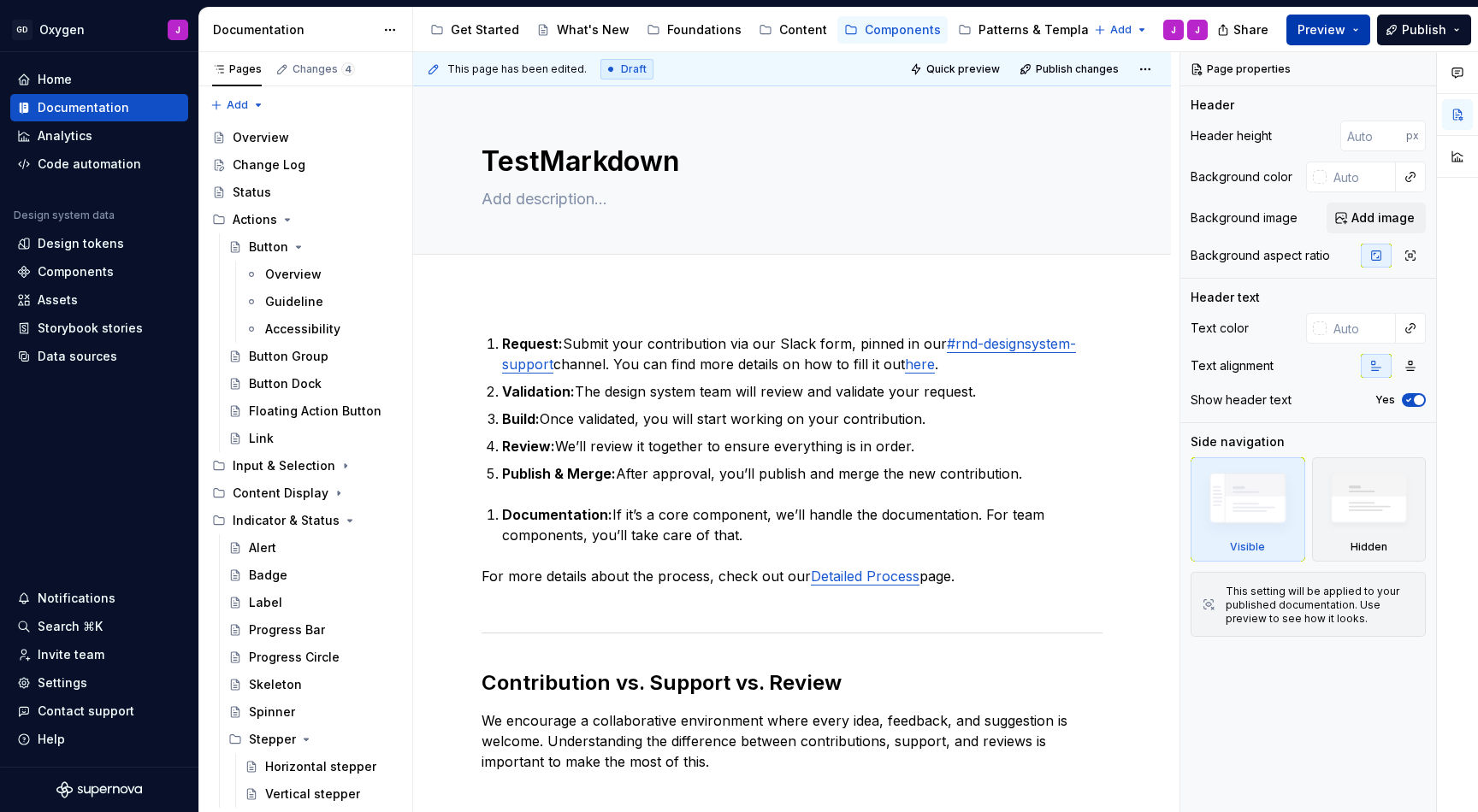
click at [1331, 32] on span "Preview" at bounding box center [1322, 29] width 48 height 17
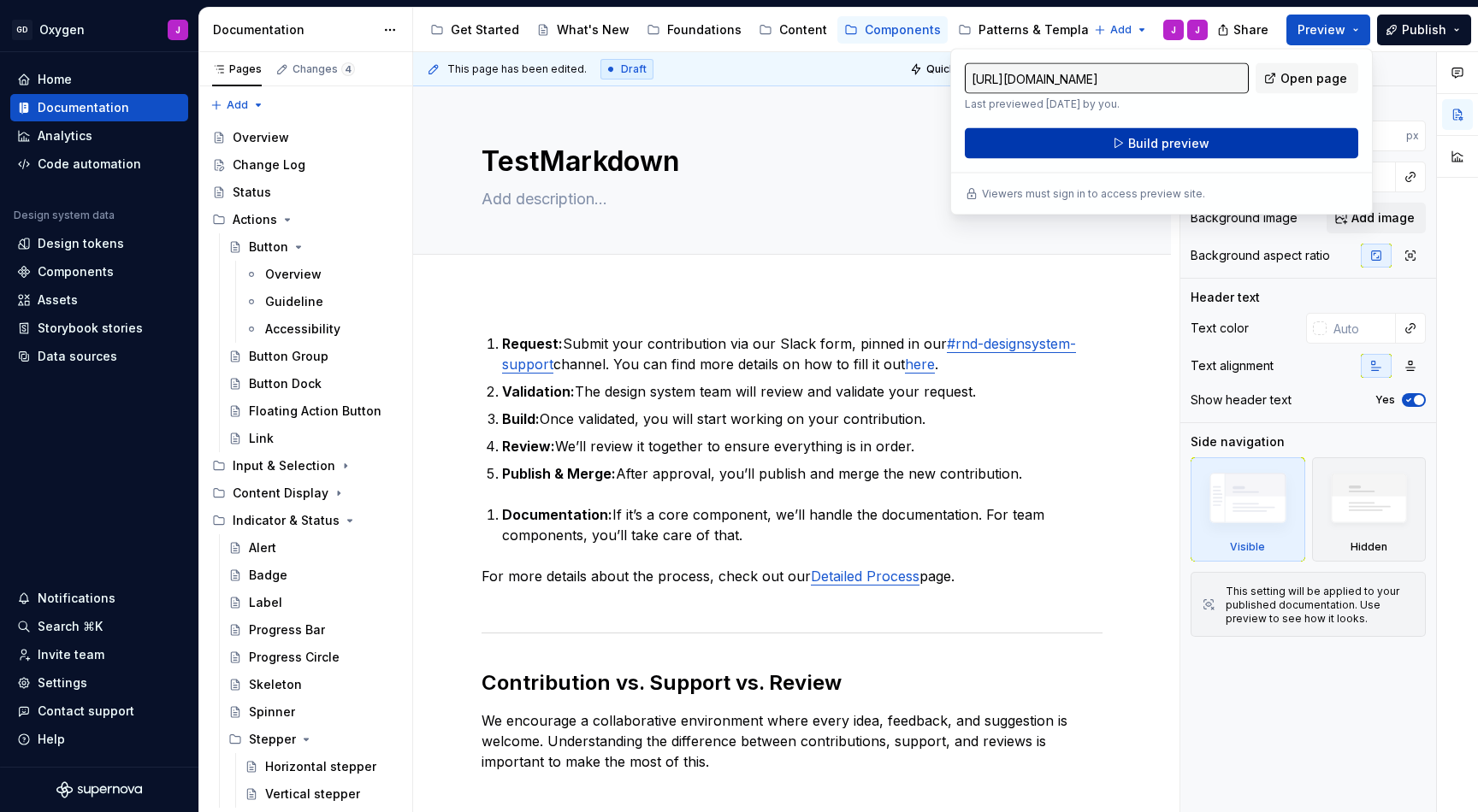
click at [1189, 136] on span "Build preview" at bounding box center [1168, 143] width 82 height 17
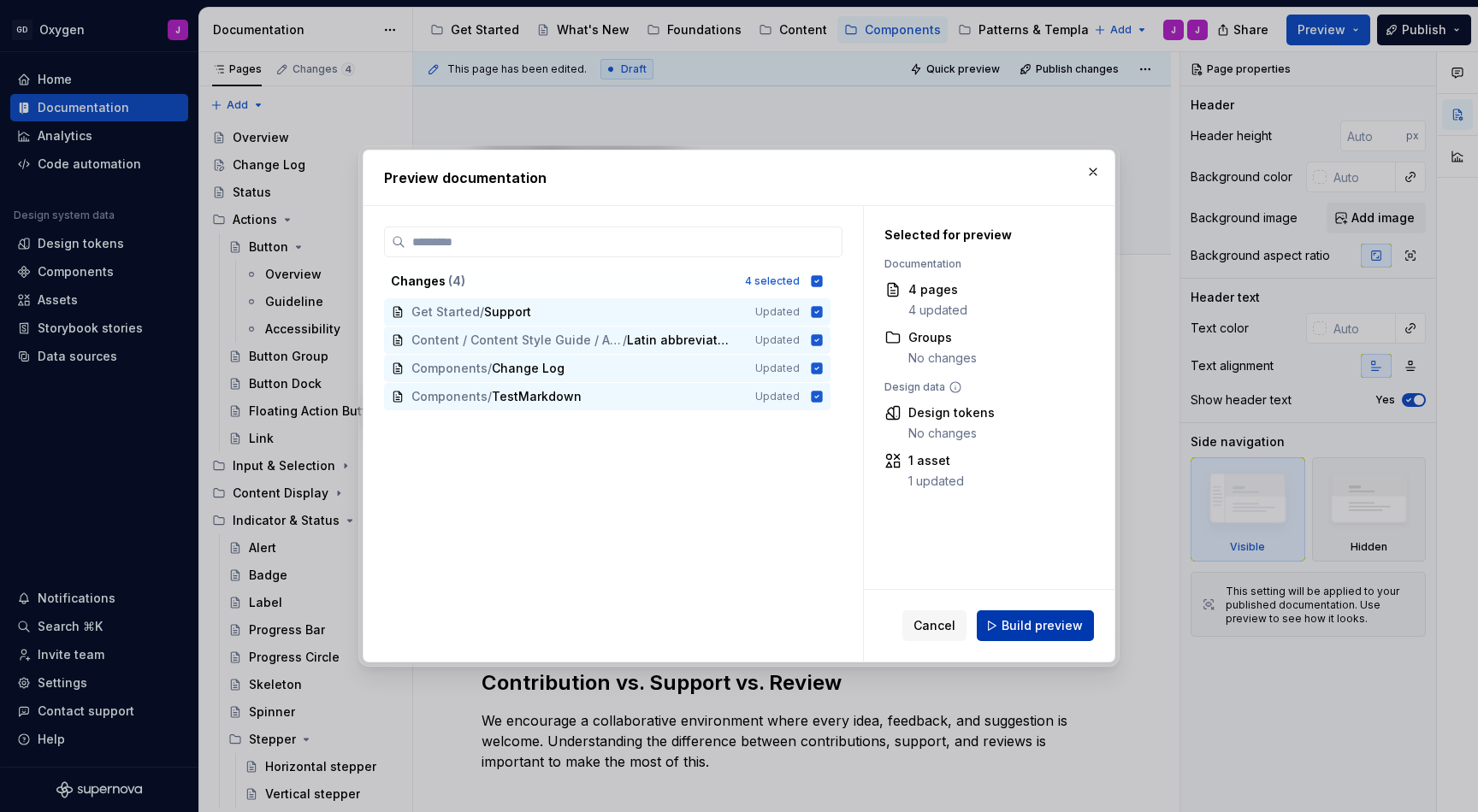
click at [1022, 628] on span "Build preview" at bounding box center [1042, 625] width 82 height 17
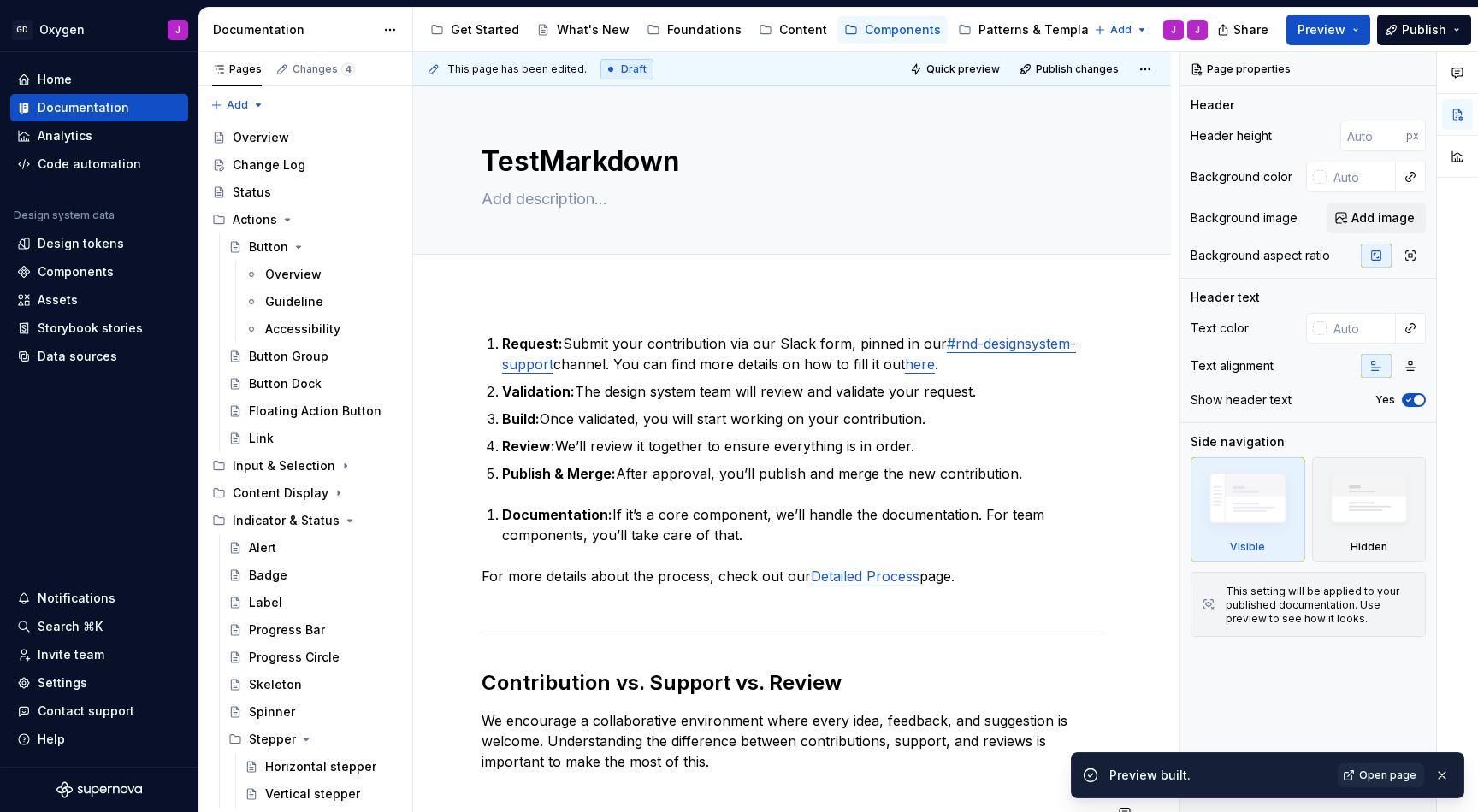
click at [1375, 771] on span "Open page" at bounding box center [1387, 776] width 58 height 14
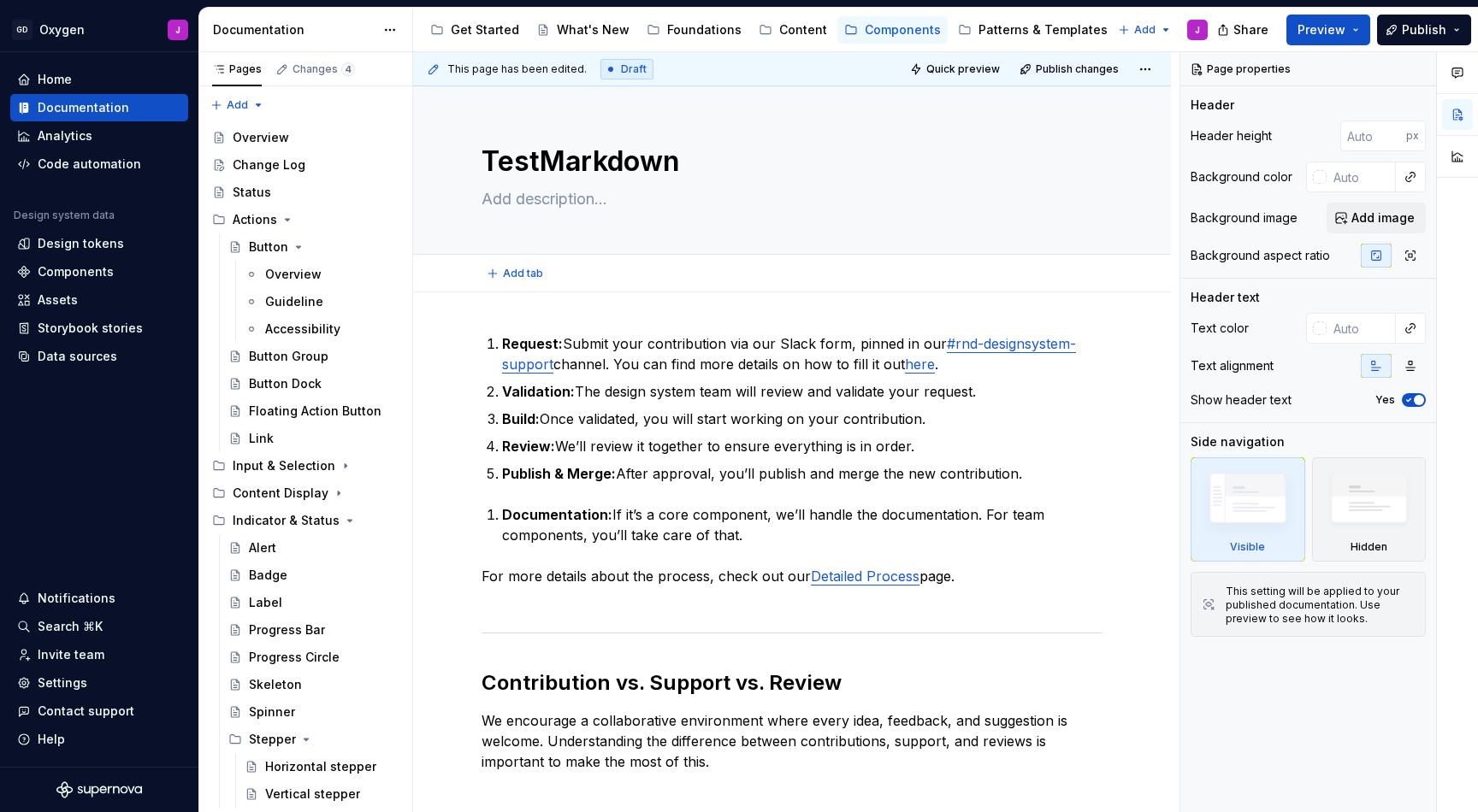
type textarea "*"
click at [88, 159] on div "Code automation" at bounding box center [90, 163] width 104 height 17
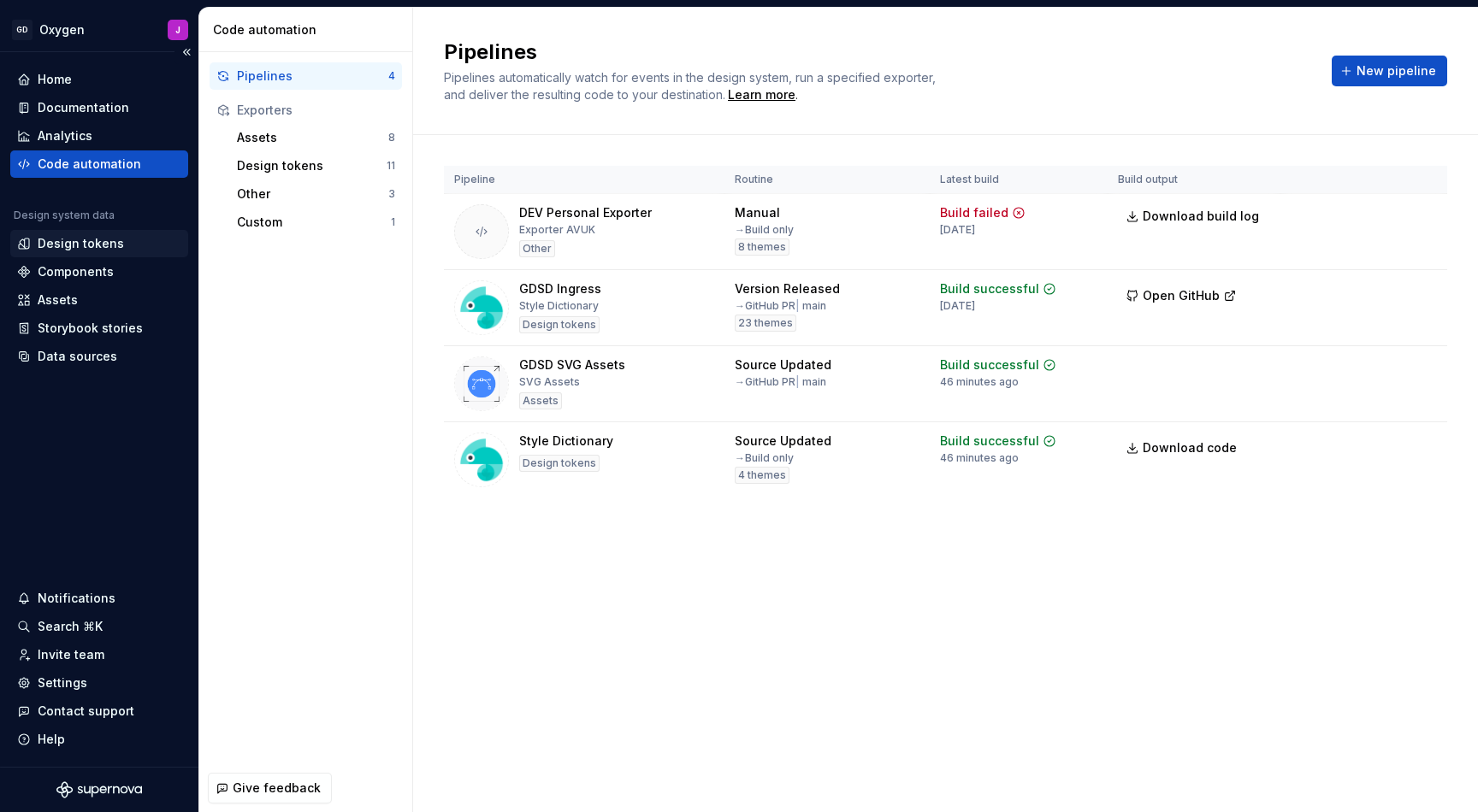
click at [75, 244] on div "Design tokens" at bounding box center [81, 243] width 87 height 17
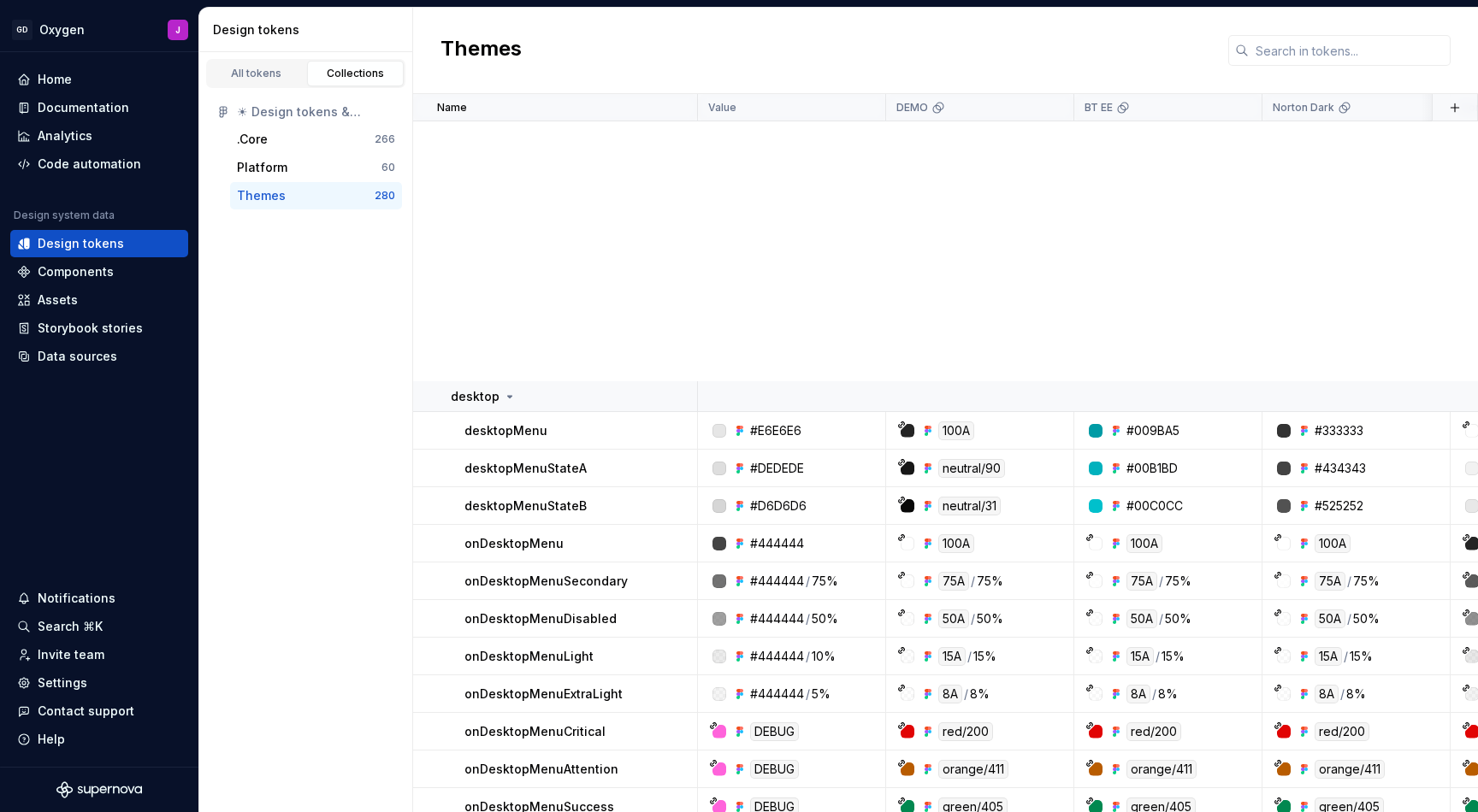
scroll to position [3349, 0]
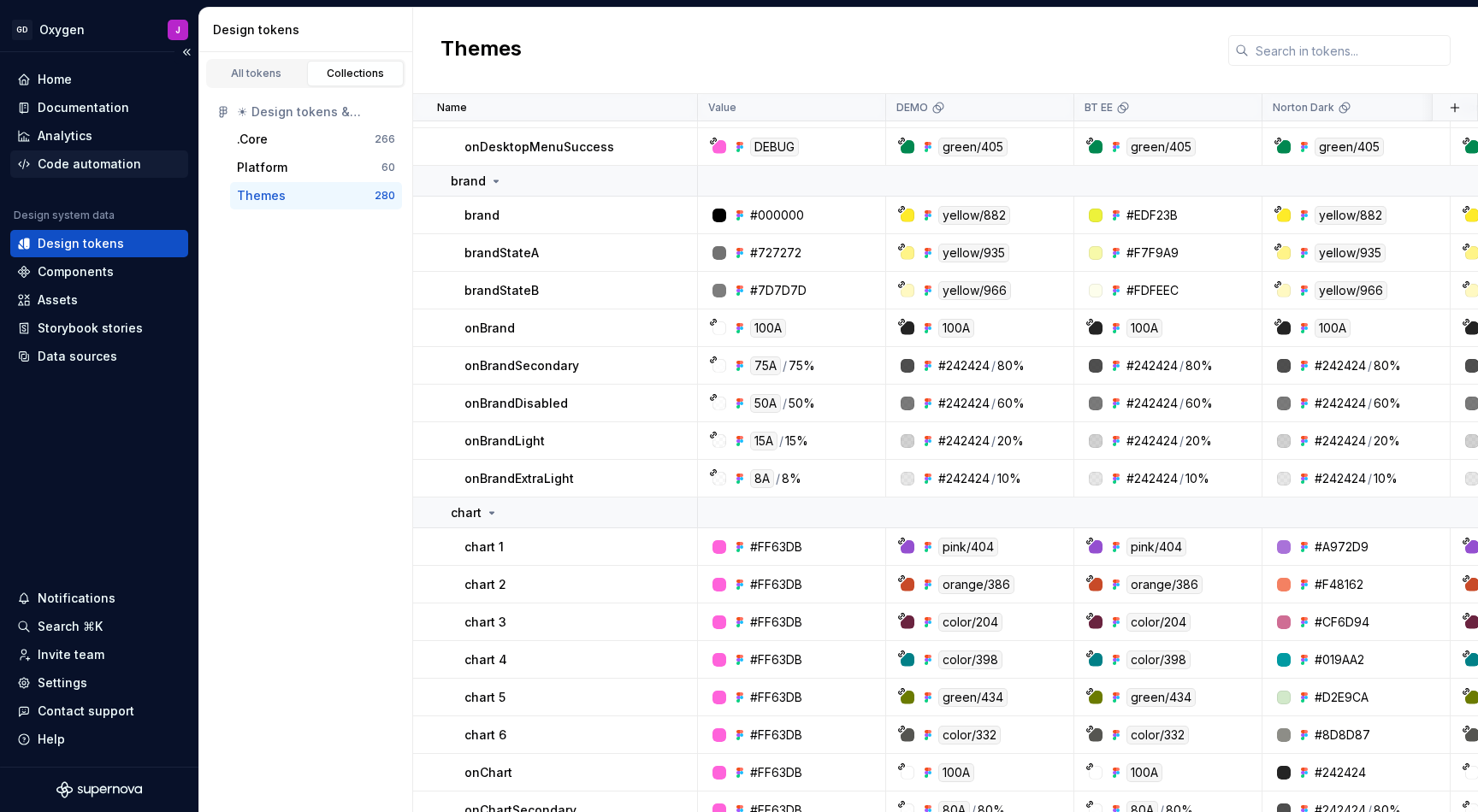
click at [111, 164] on div "Code automation" at bounding box center [90, 163] width 104 height 17
